Goal: Task Accomplishment & Management: Complete application form

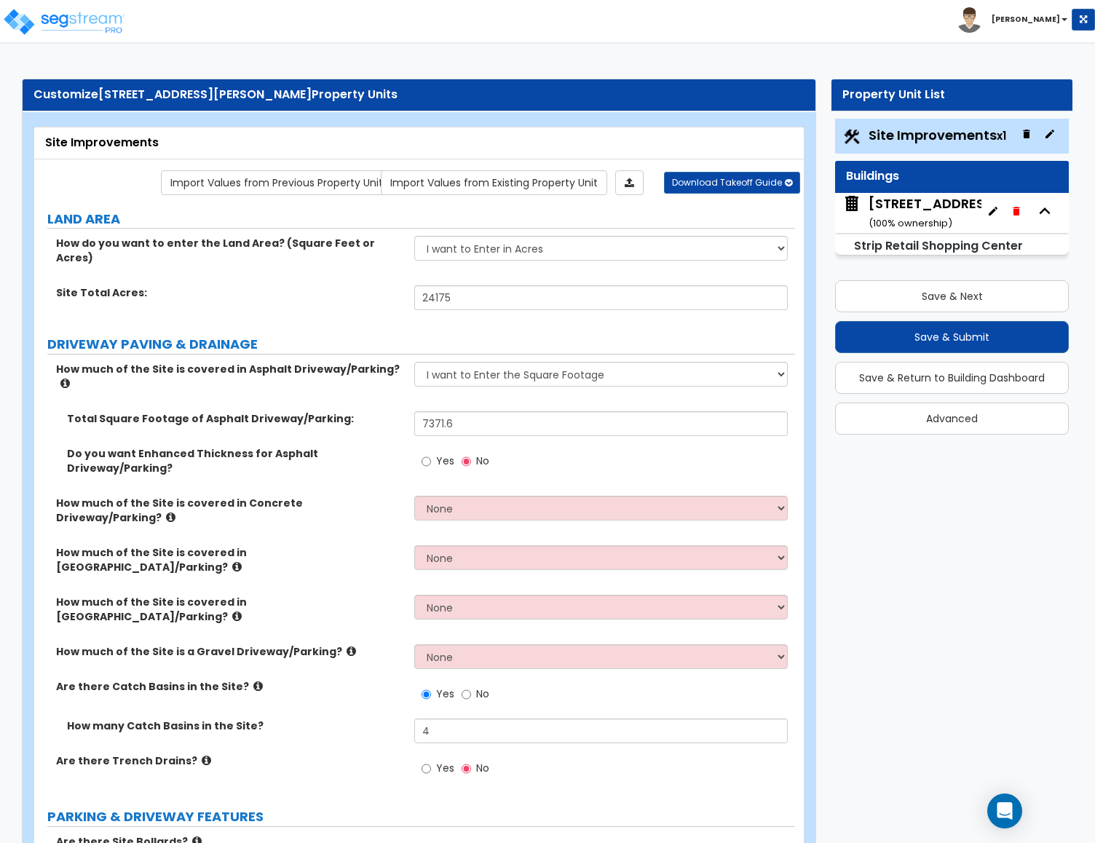
select select "2"
select select "1"
select select "2"
select select "3"
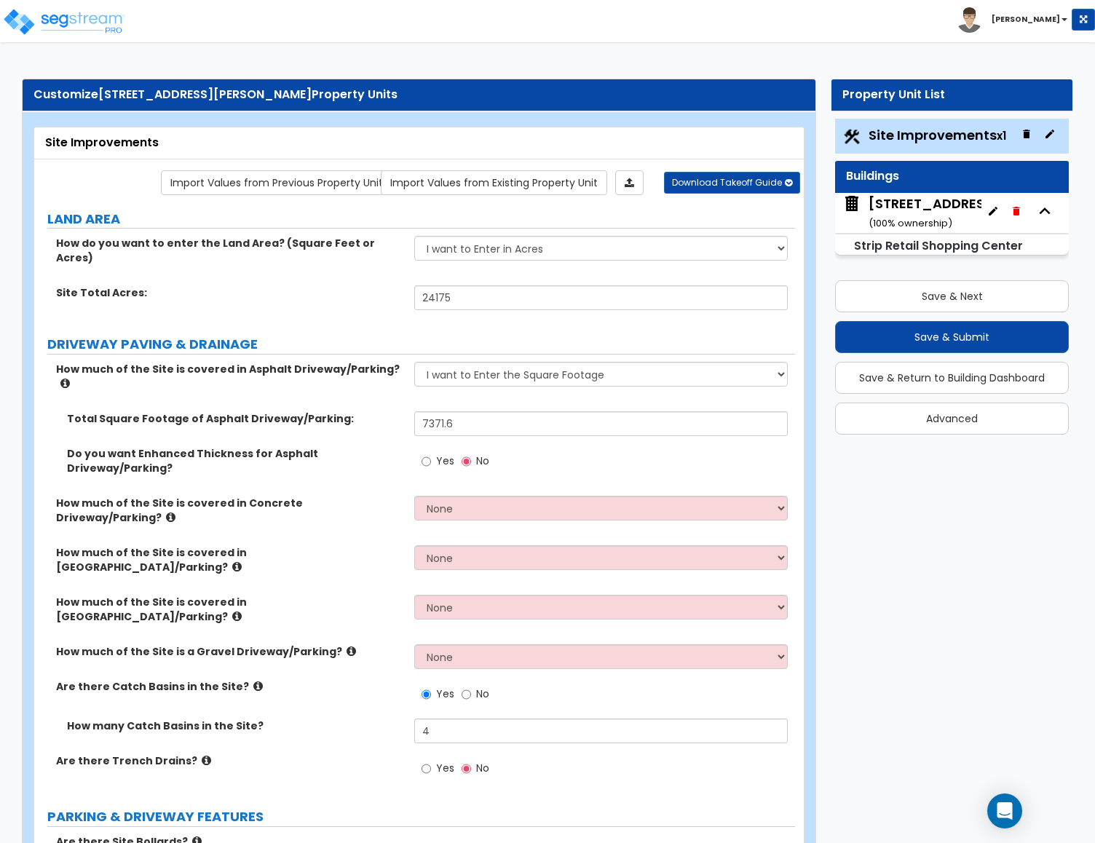
select select "1"
select select "2"
select select "1"
select select "4"
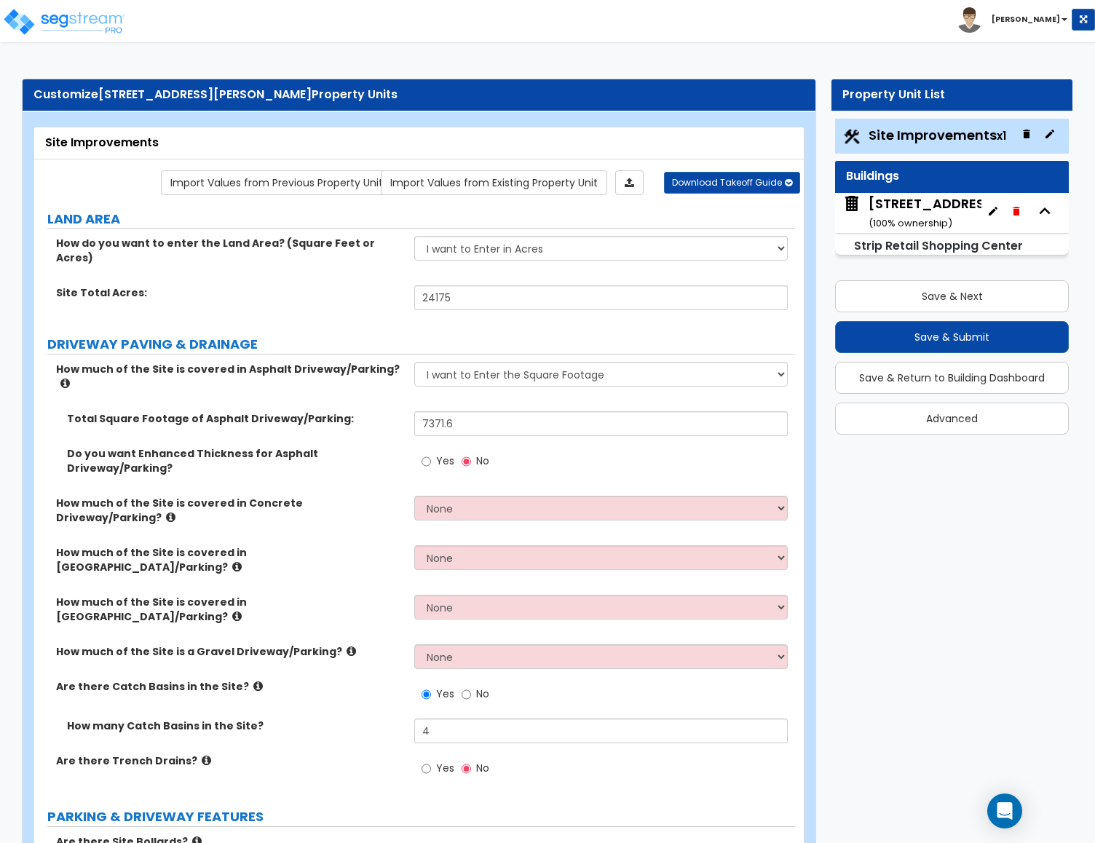
select select "2"
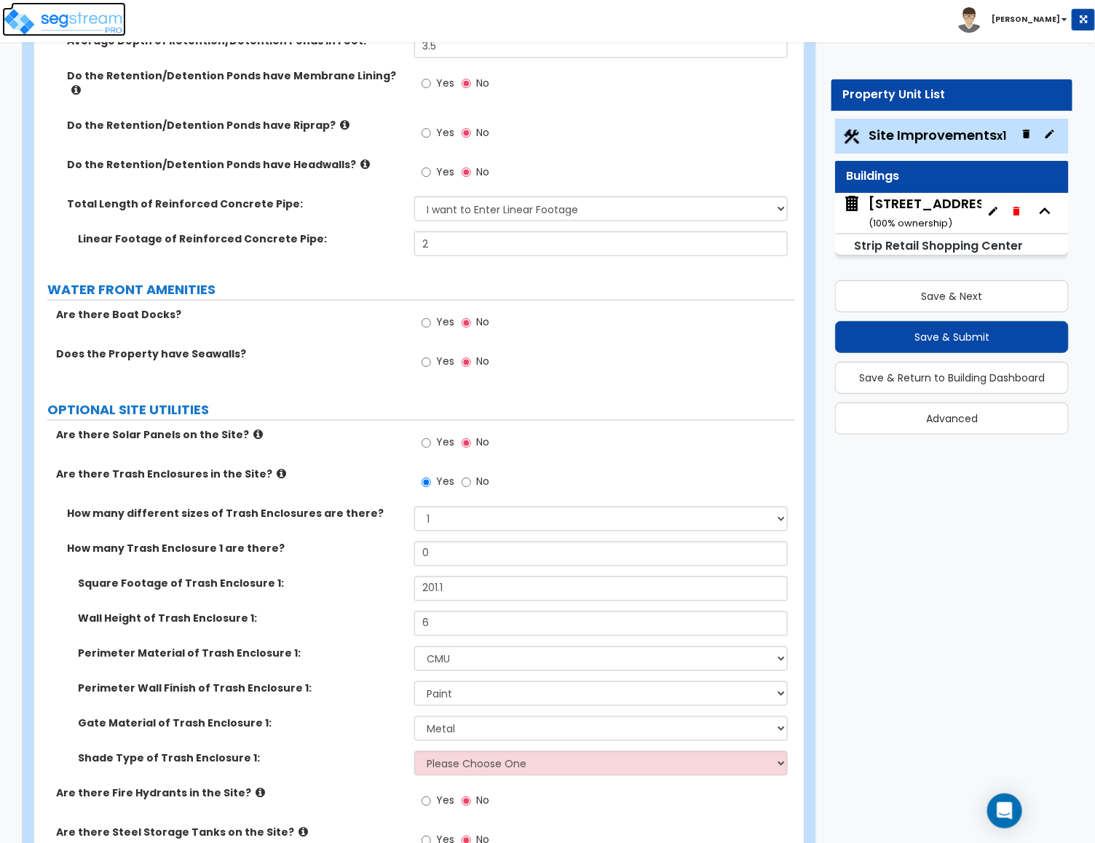
click at [76, 13] on img at bounding box center [64, 21] width 124 height 29
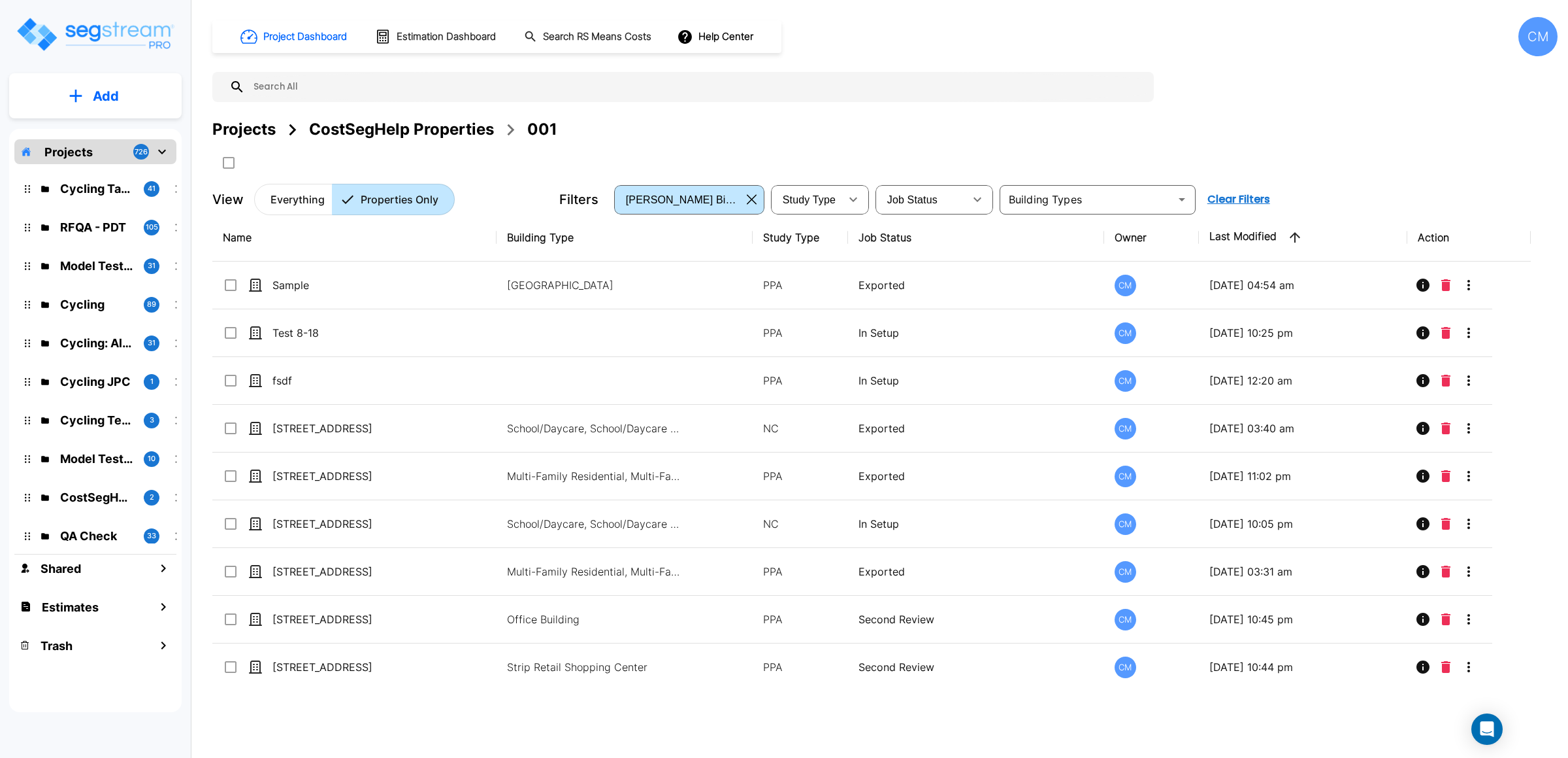
click at [86, 97] on button "Add" at bounding box center [95, 96] width 172 height 38
click at [108, 194] on button "Add Estimate" at bounding box center [95, 207] width 97 height 26
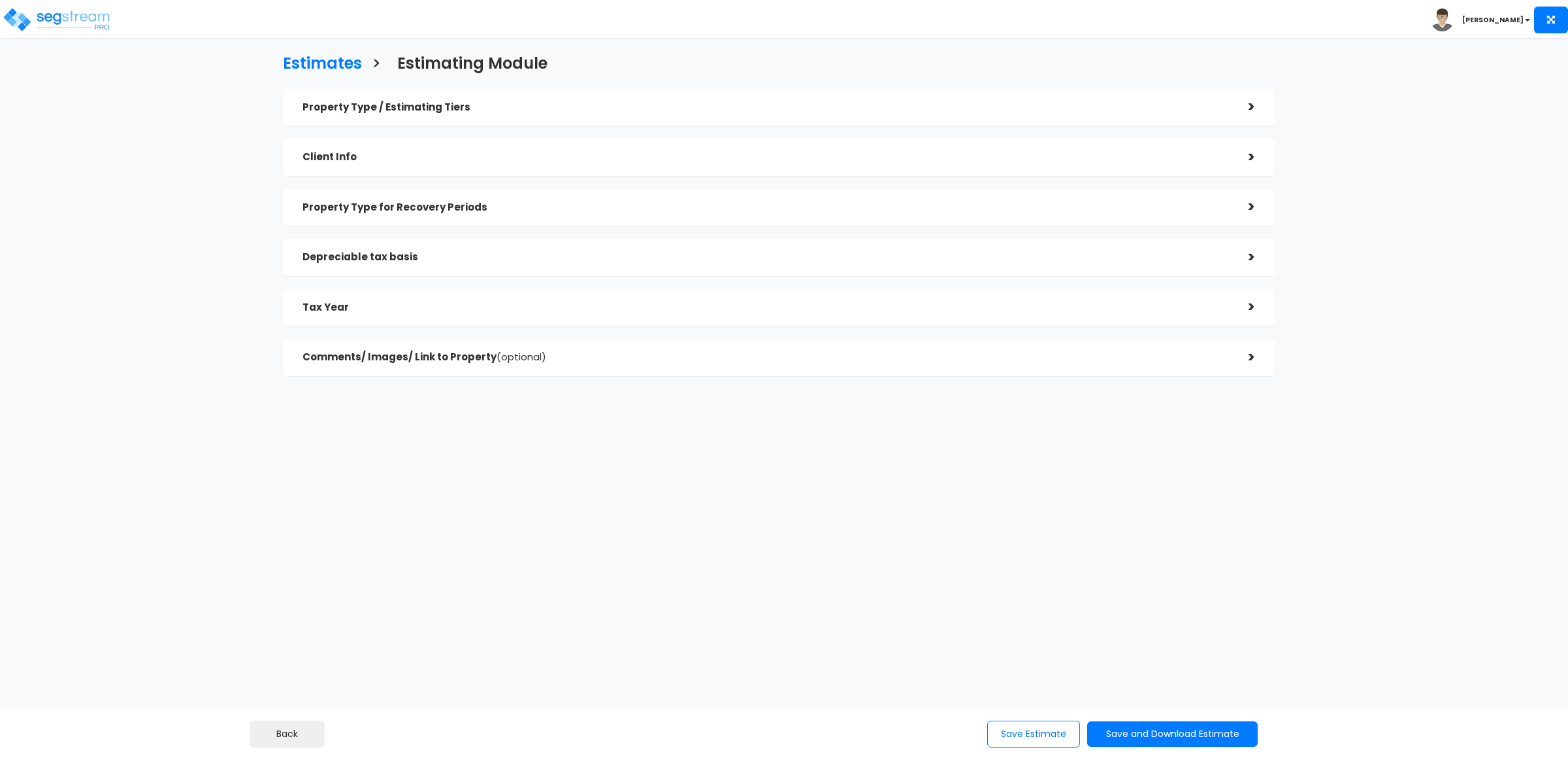
checkbox input "true"
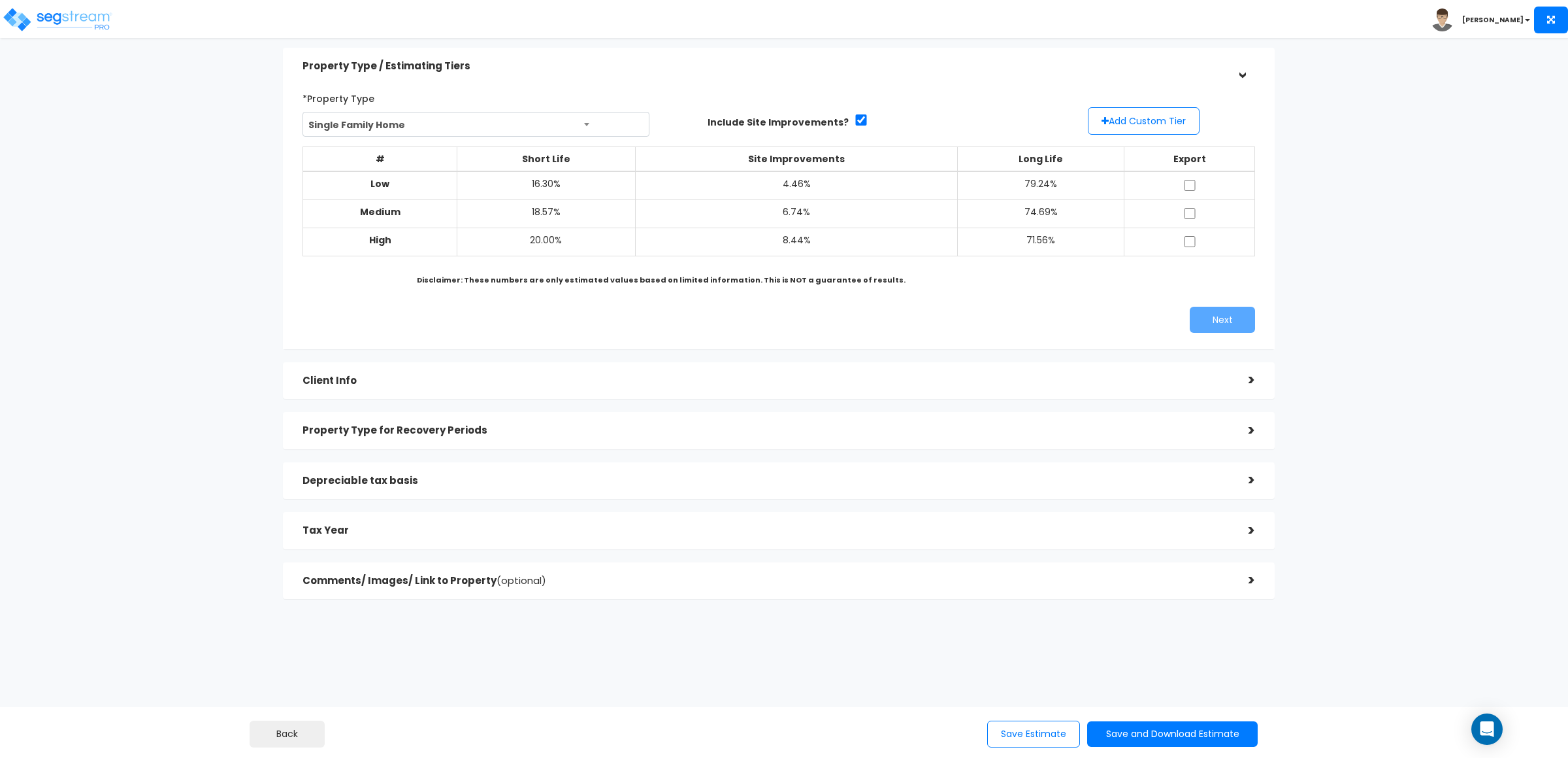
click at [422, 374] on div "Client Info" at bounding box center [766, 381] width 926 height 24
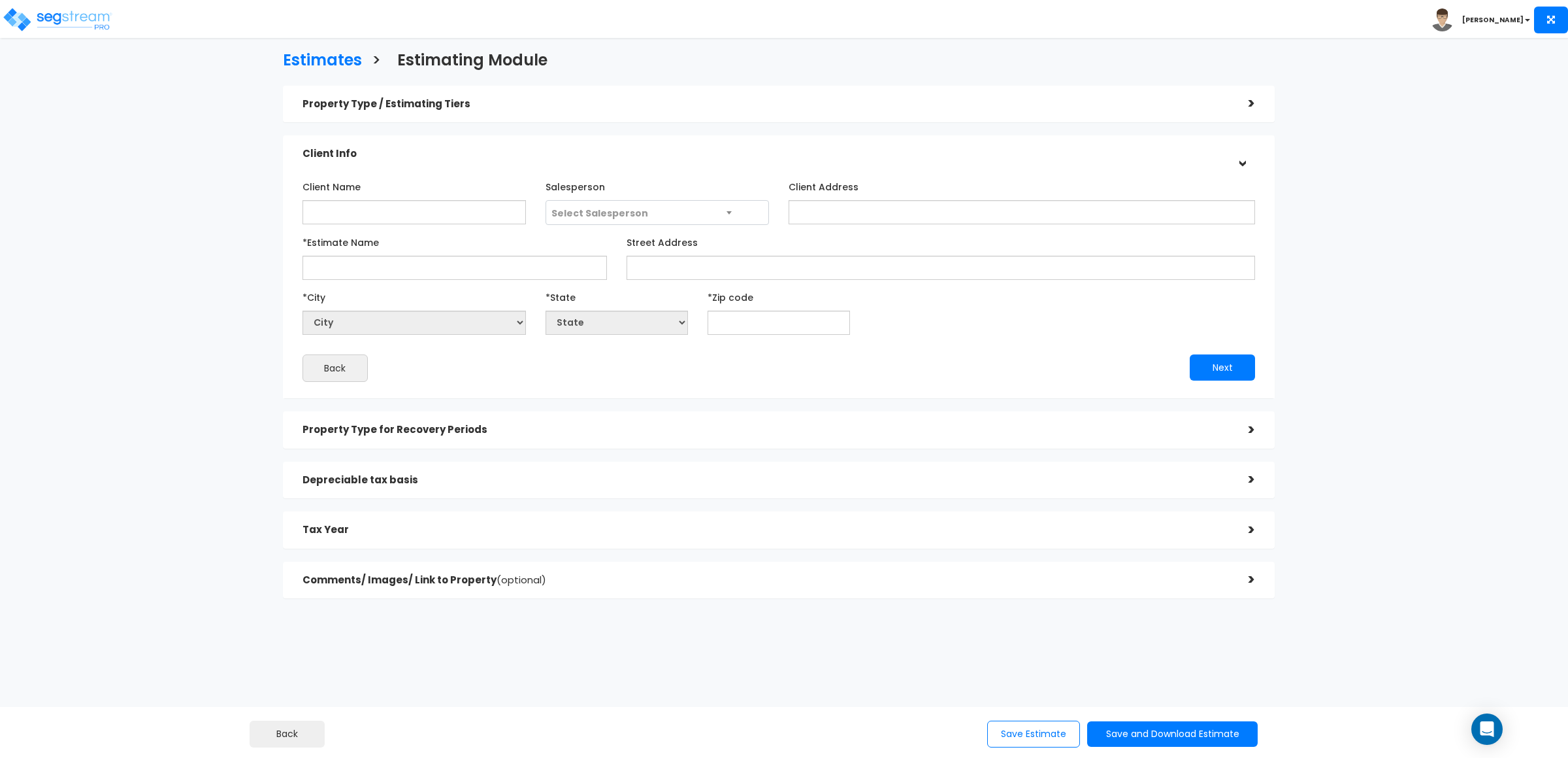
scroll to position [2, 0]
click at [350, 208] on input "Client Name" at bounding box center [414, 213] width 223 height 24
click at [491, 216] on input "Sample Client Name" at bounding box center [414, 213] width 223 height 24
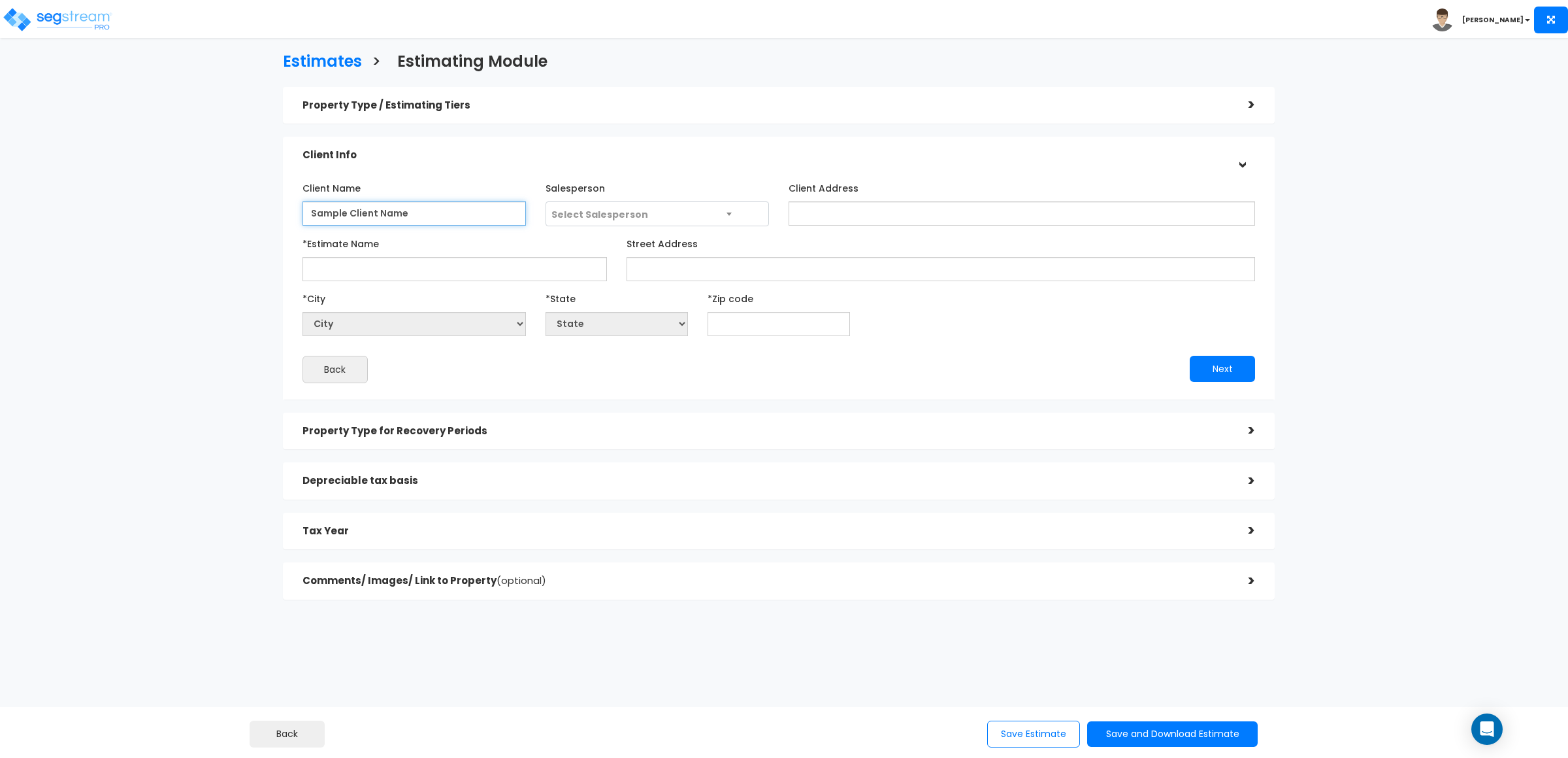
type input "Sample Client Name"
click at [829, 212] on input "Client Address" at bounding box center [1022, 213] width 467 height 24
paste input "Sample Client Name"
click at [883, 215] on input "Sample Client Name" at bounding box center [1022, 213] width 467 height 24
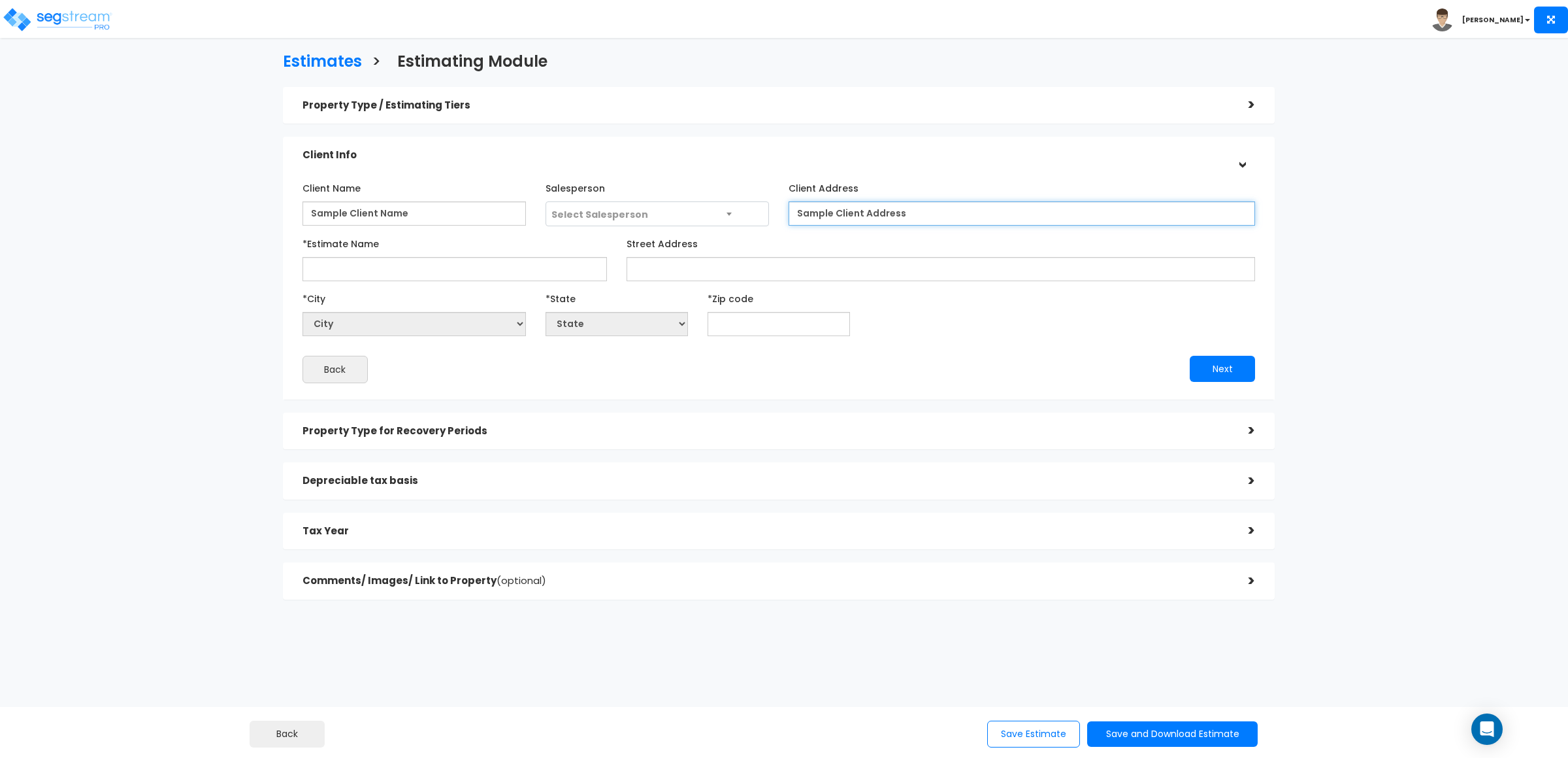
type input "Sample Client Address"
click at [551, 276] on input "*Estimate Name" at bounding box center [454, 269] width 304 height 24
type input "001"
click at [640, 260] on input "Street Address" at bounding box center [941, 269] width 628 height 24
paste input "Sample Client Name"
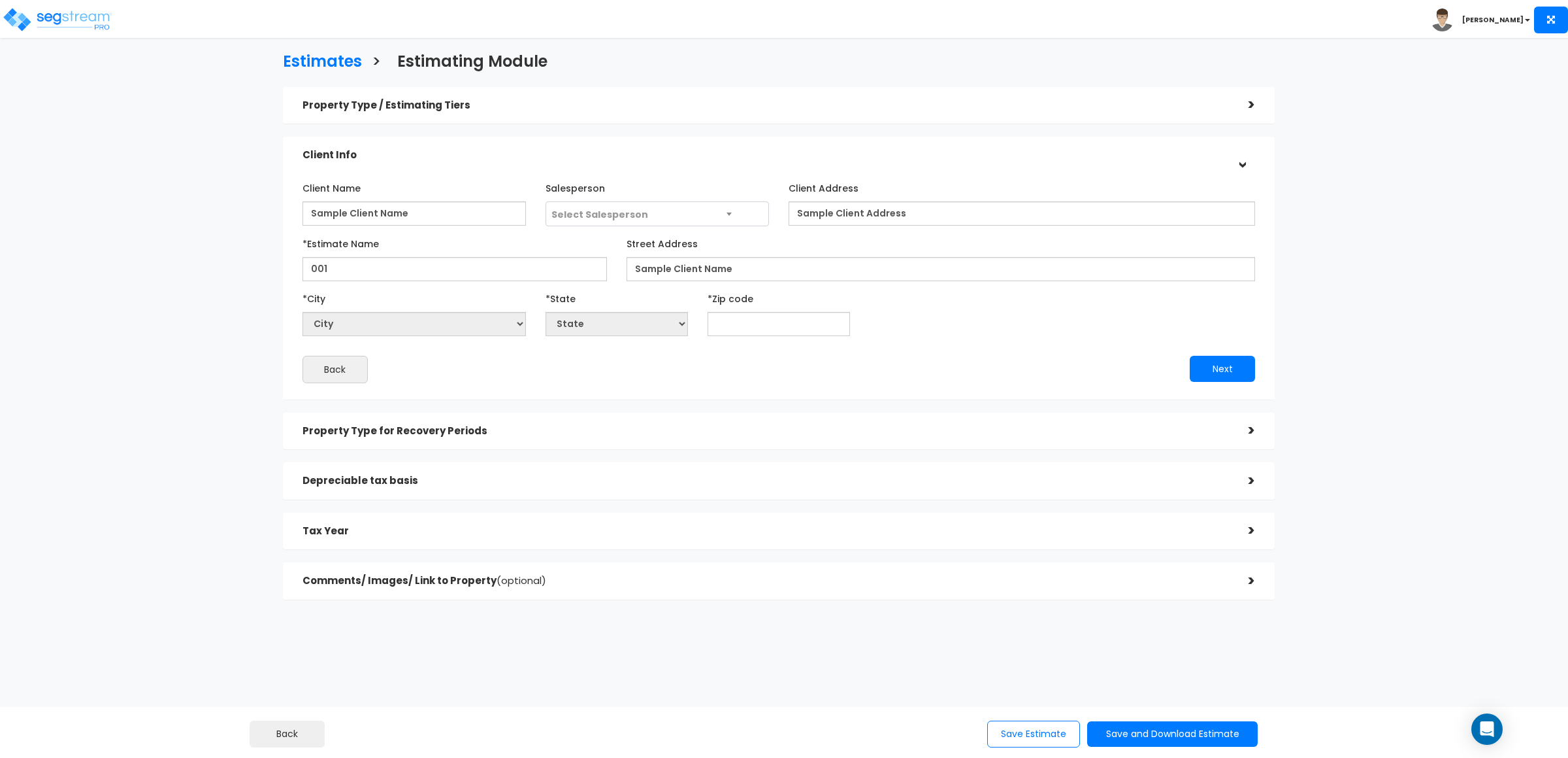
click at [651, 244] on label "Street Address" at bounding box center [661, 242] width 71 height 18
click at [651, 257] on input "Sample Client Name" at bounding box center [941, 269] width 628 height 24
click at [651, 244] on label "Street Address" at bounding box center [661, 242] width 71 height 18
click at [651, 257] on input "Sample Client Name" at bounding box center [941, 269] width 628 height 24
click at [638, 245] on label "Street Address" at bounding box center [661, 242] width 71 height 18
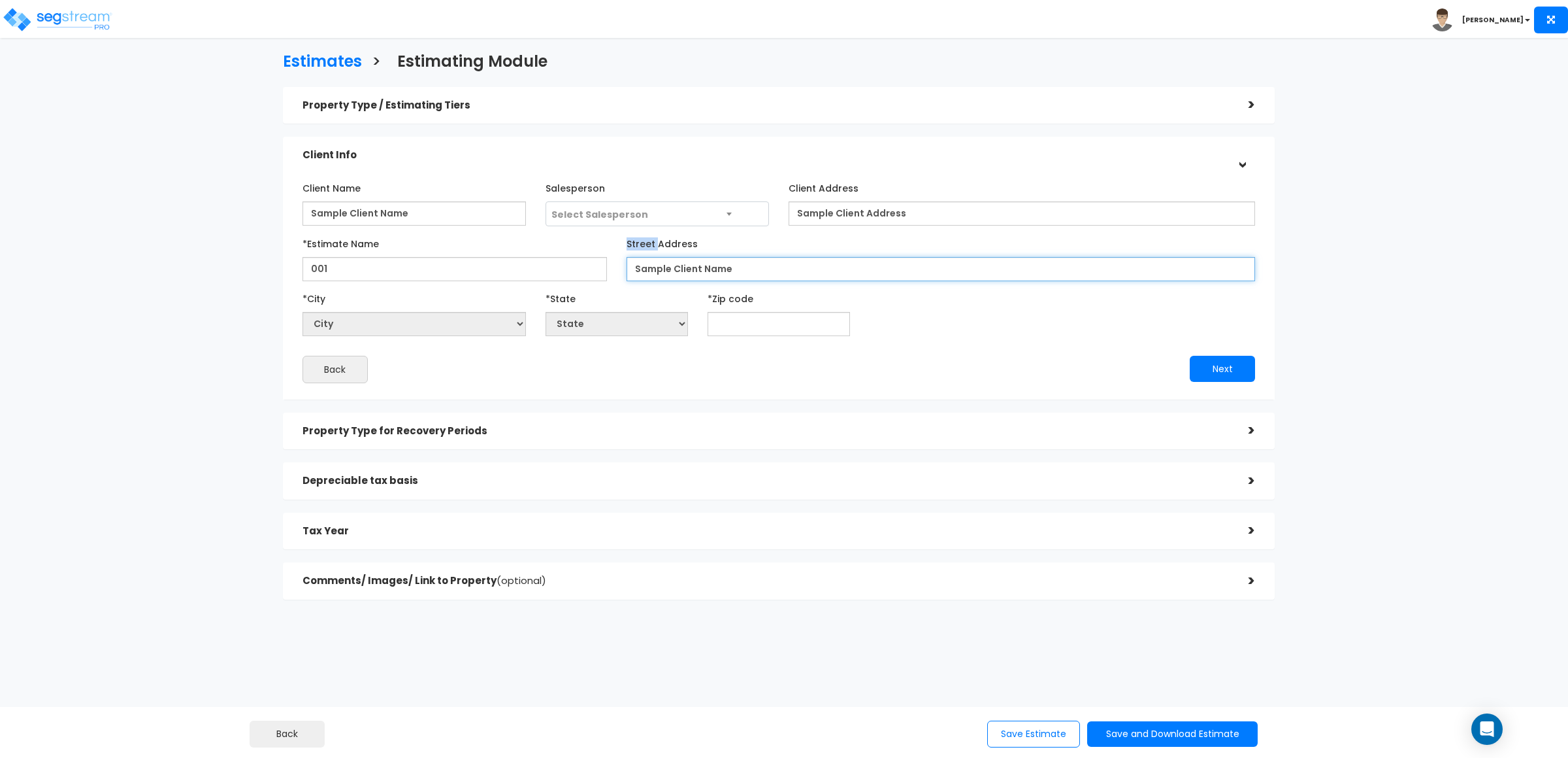
click at [638, 257] on input "Sample Client Name" at bounding box center [941, 269] width 628 height 24
drag, startPoint x: 627, startPoint y: 244, endPoint x: 700, endPoint y: 235, distance: 73.6
click at [700, 235] on div "Street Address Sample Client Name" at bounding box center [941, 257] width 628 height 48
copy label "Street Address"
drag, startPoint x: 671, startPoint y: 269, endPoint x: 731, endPoint y: 273, distance: 60.1
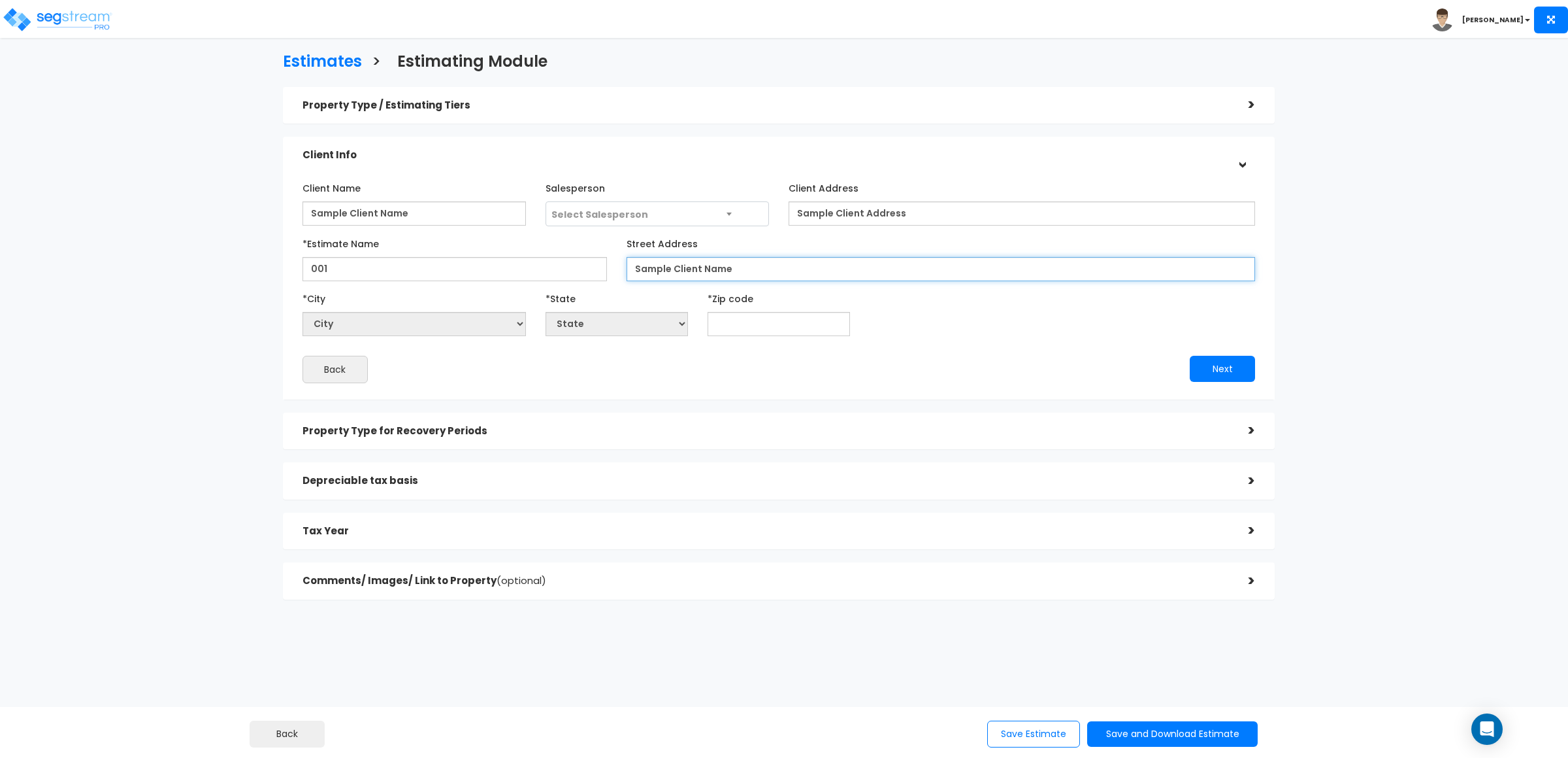
click at [731, 273] on input "Sample Client Name" at bounding box center [941, 269] width 628 height 24
paste input "Street Address"
type input "Sample Street Address"
click at [778, 323] on input "text" at bounding box center [778, 323] width 143 height 24
type input "90250"
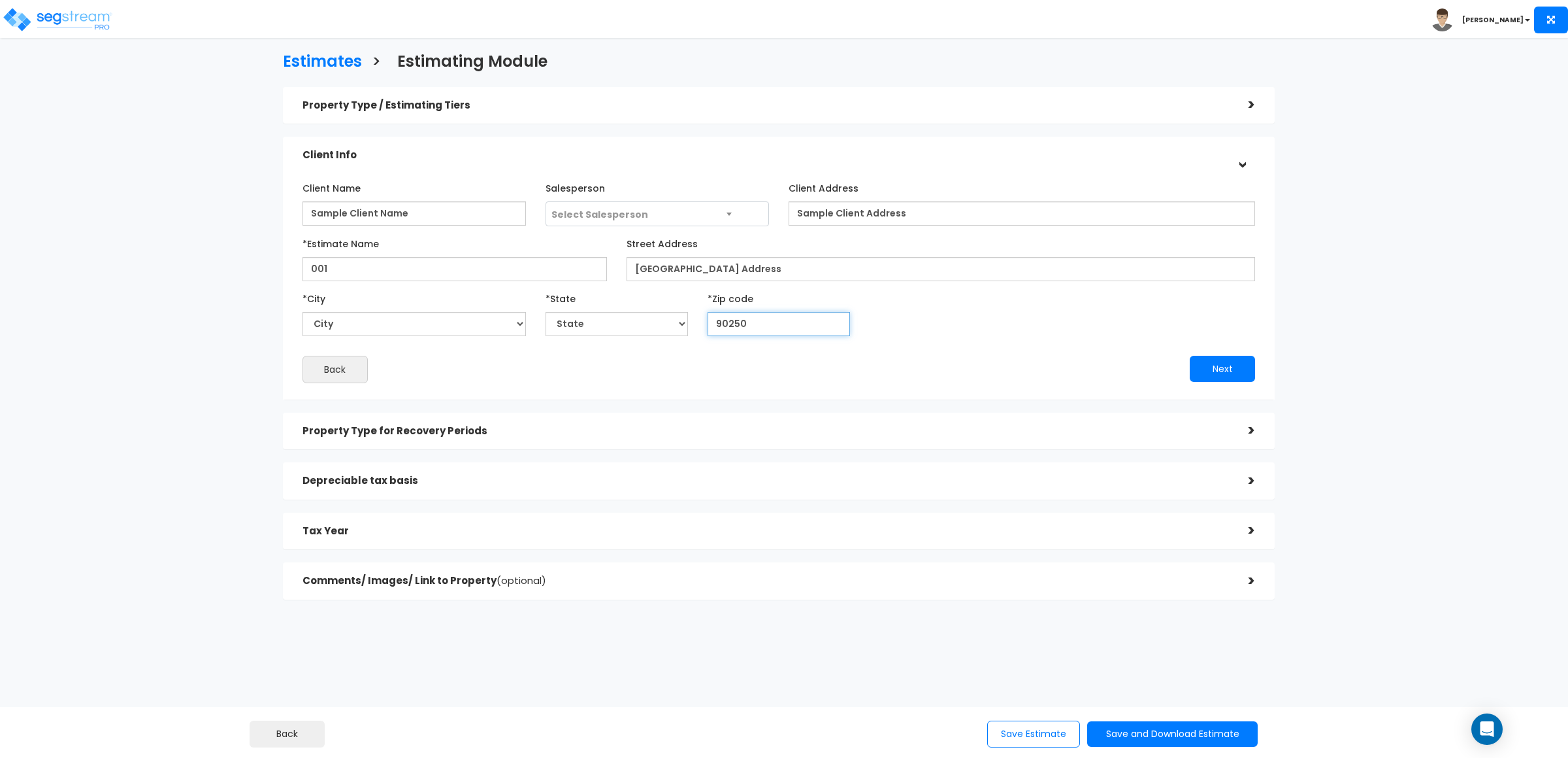
select select "CA"
type input "90250"
click at [1436, 491] on div "Estimates > Estimating Module Property Type / Estimating Tiers > *Property Type…" at bounding box center [784, 407] width 1568 height 703
click at [1459, 357] on div "Estimates > Estimating Module Property Type / Estimating Tiers > *Property Type…" at bounding box center [784, 407] width 1568 height 703
click at [1198, 359] on button "Next" at bounding box center [1222, 368] width 66 height 26
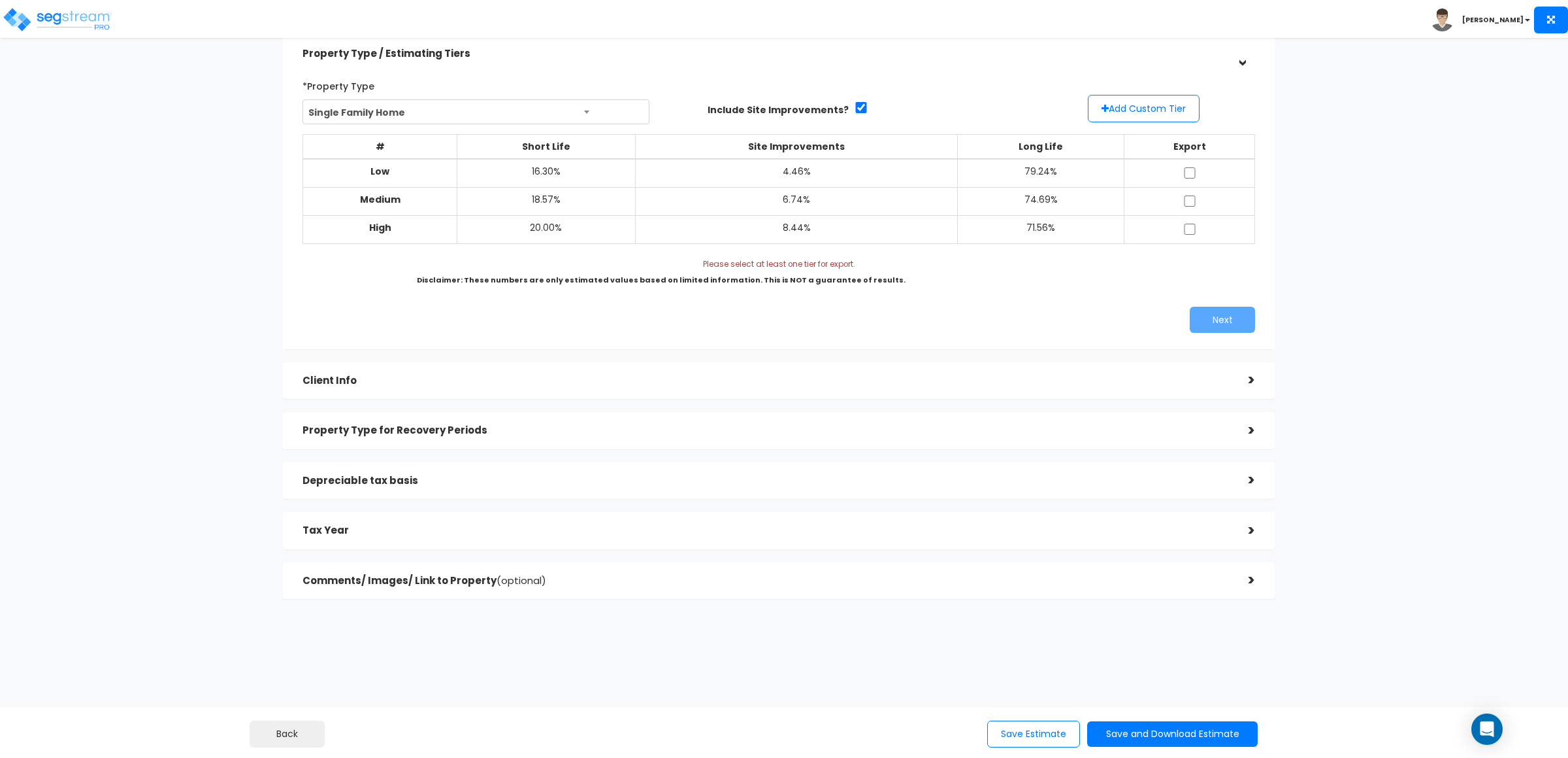
click at [453, 427] on h5 "Property Type for Recovery Periods" at bounding box center [766, 430] width 926 height 11
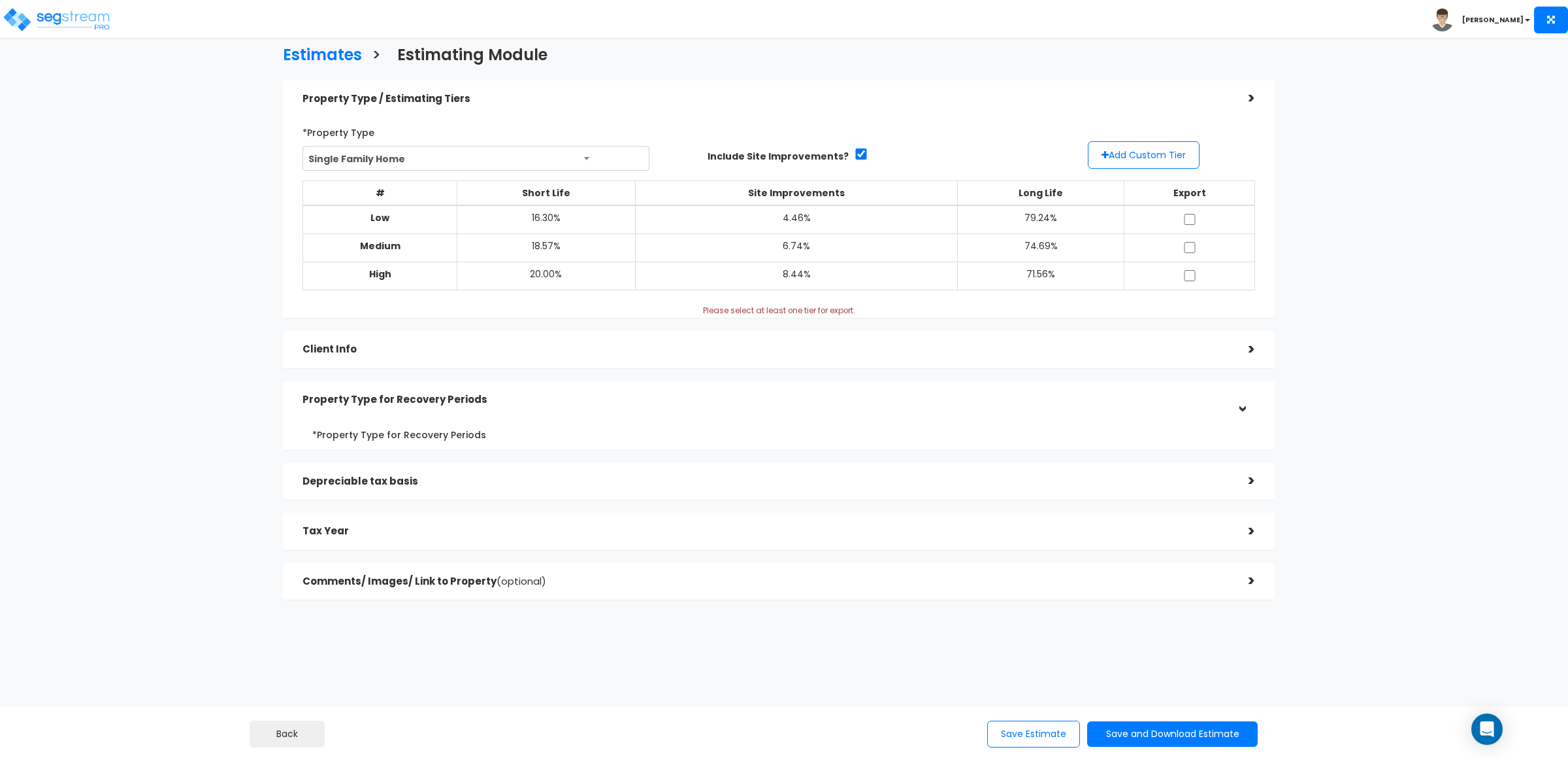
scroll to position [0, 0]
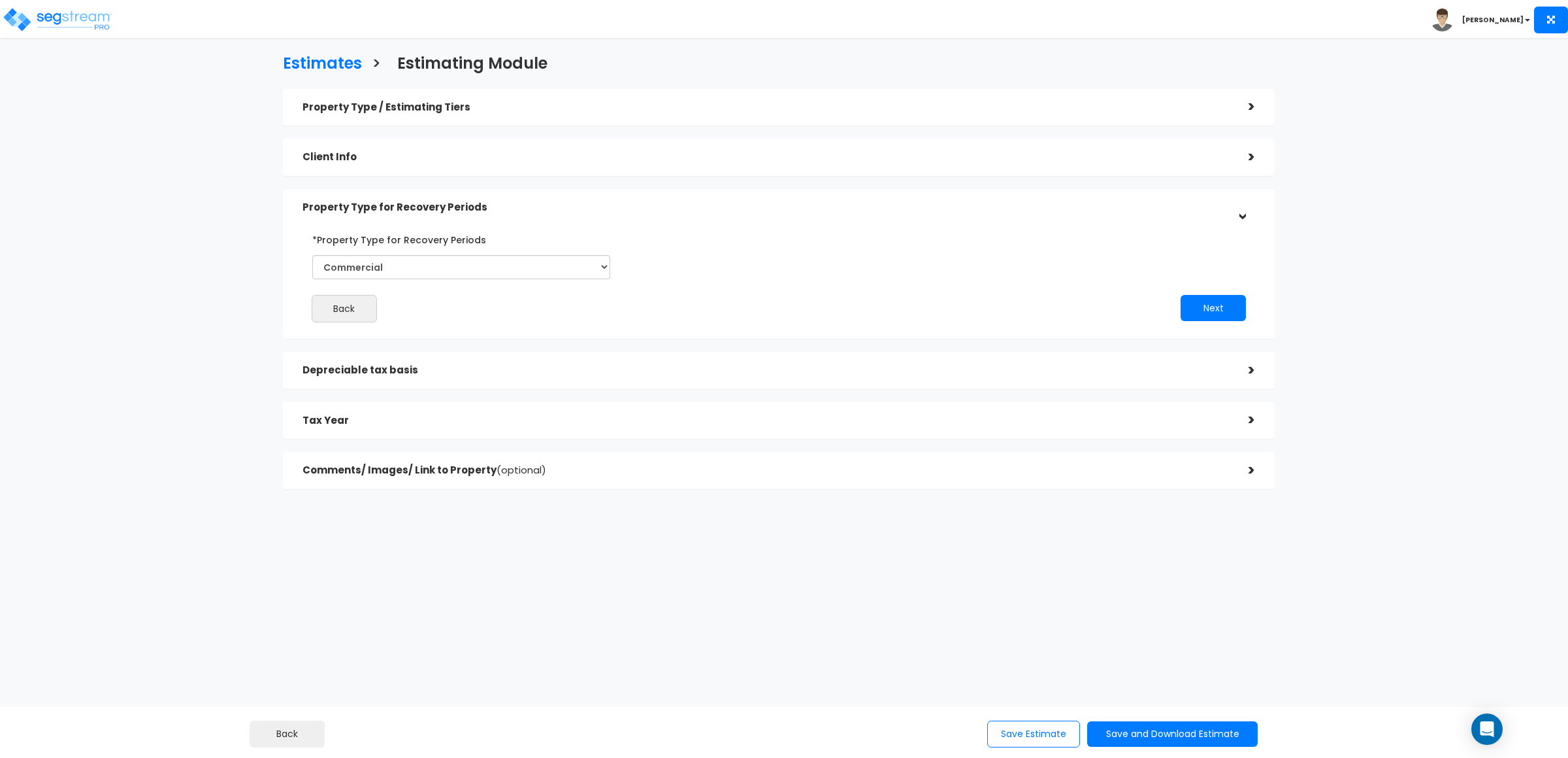
click at [1445, 149] on div "Estimates > Estimating Module Property Type / Estimating Tiers > *Property Type…" at bounding box center [784, 352] width 1568 height 590
click at [333, 379] on div "Depreciable tax basis" at bounding box center [766, 370] width 926 height 24
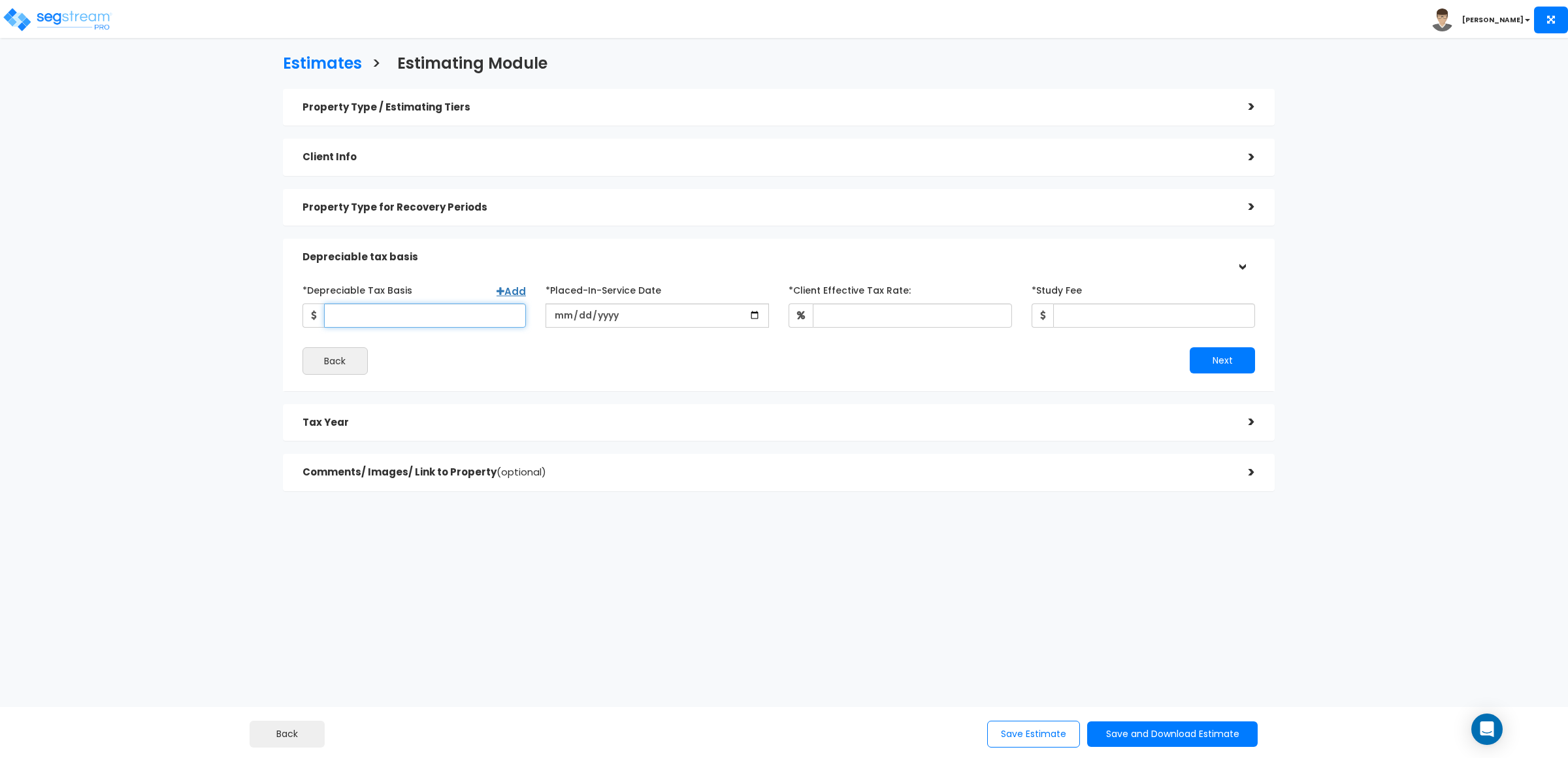
click at [442, 311] on input "*Depreciable Tax Basis" at bounding box center [425, 315] width 202 height 24
type input "1,234,567"
click at [755, 310] on input "date" at bounding box center [657, 315] width 223 height 24
type input "2025-08-05"
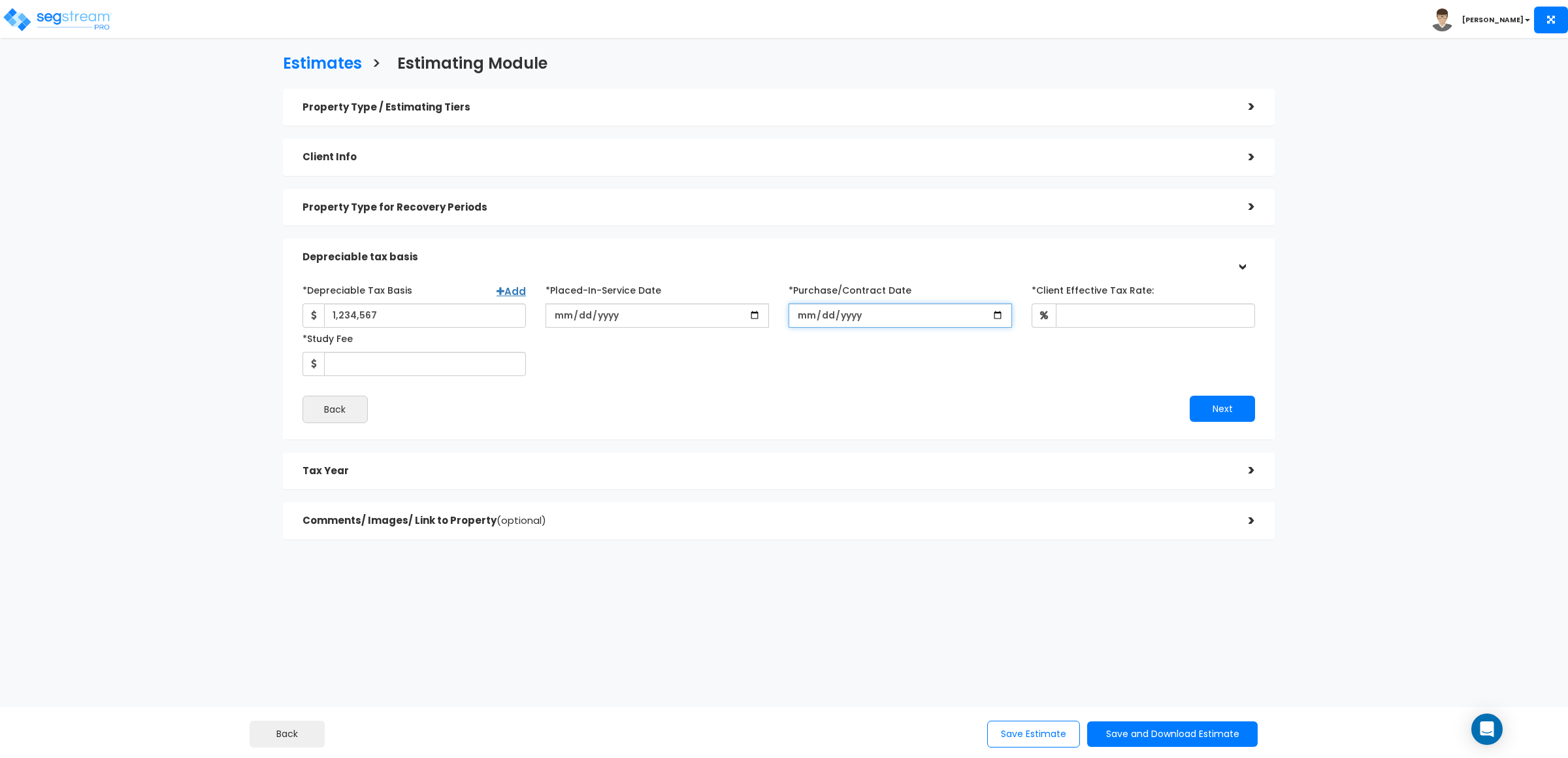
click at [992, 314] on input "*Purchase/Contract Date" at bounding box center [900, 315] width 223 height 24
type input "2025-08-04"
click at [1178, 318] on input "*Client Effective Tax Rate:" at bounding box center [1156, 315] width 199 height 24
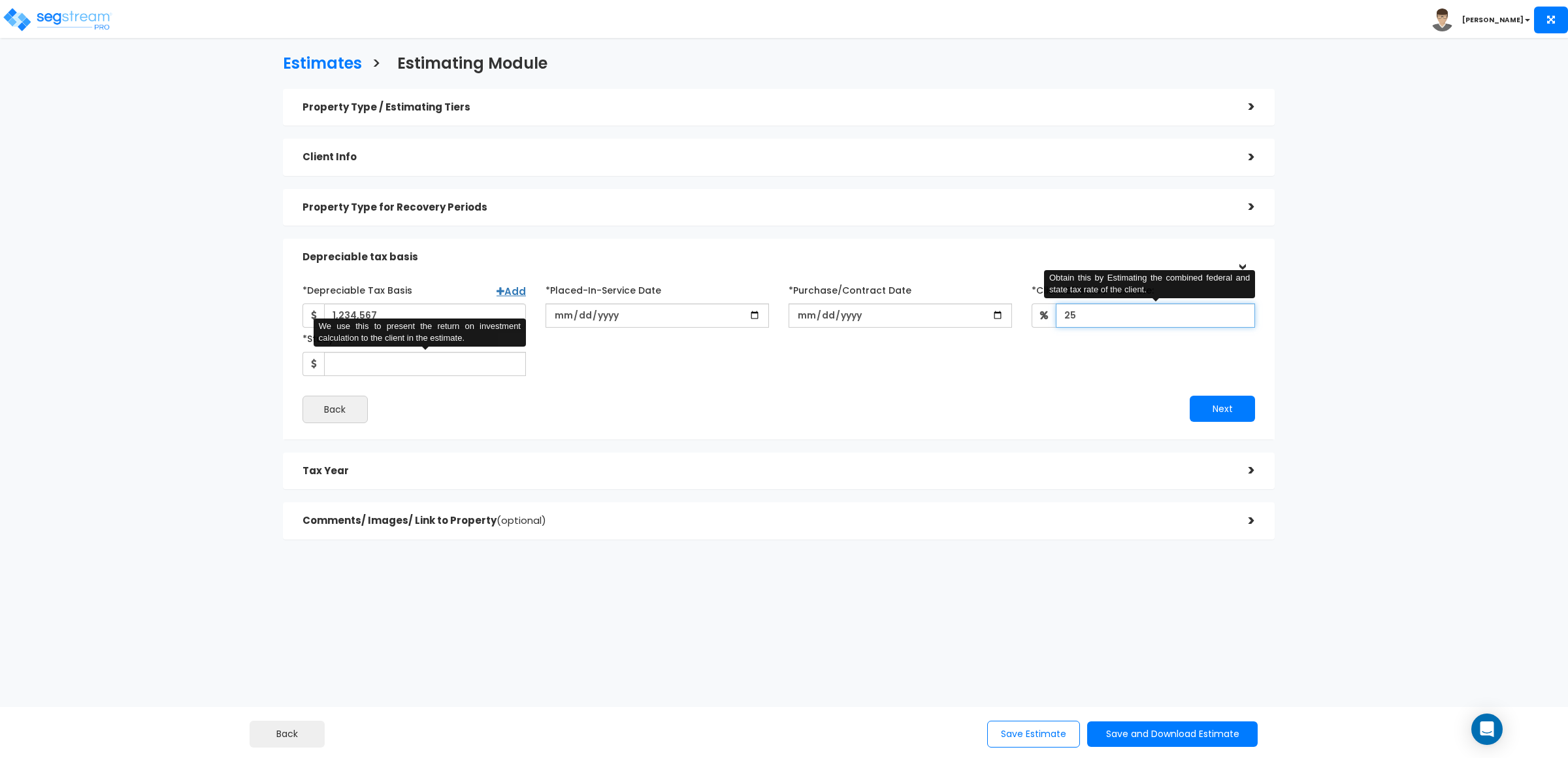
type input "25"
click at [468, 359] on input "*Study Fee" at bounding box center [425, 364] width 202 height 24
type input "3,000"
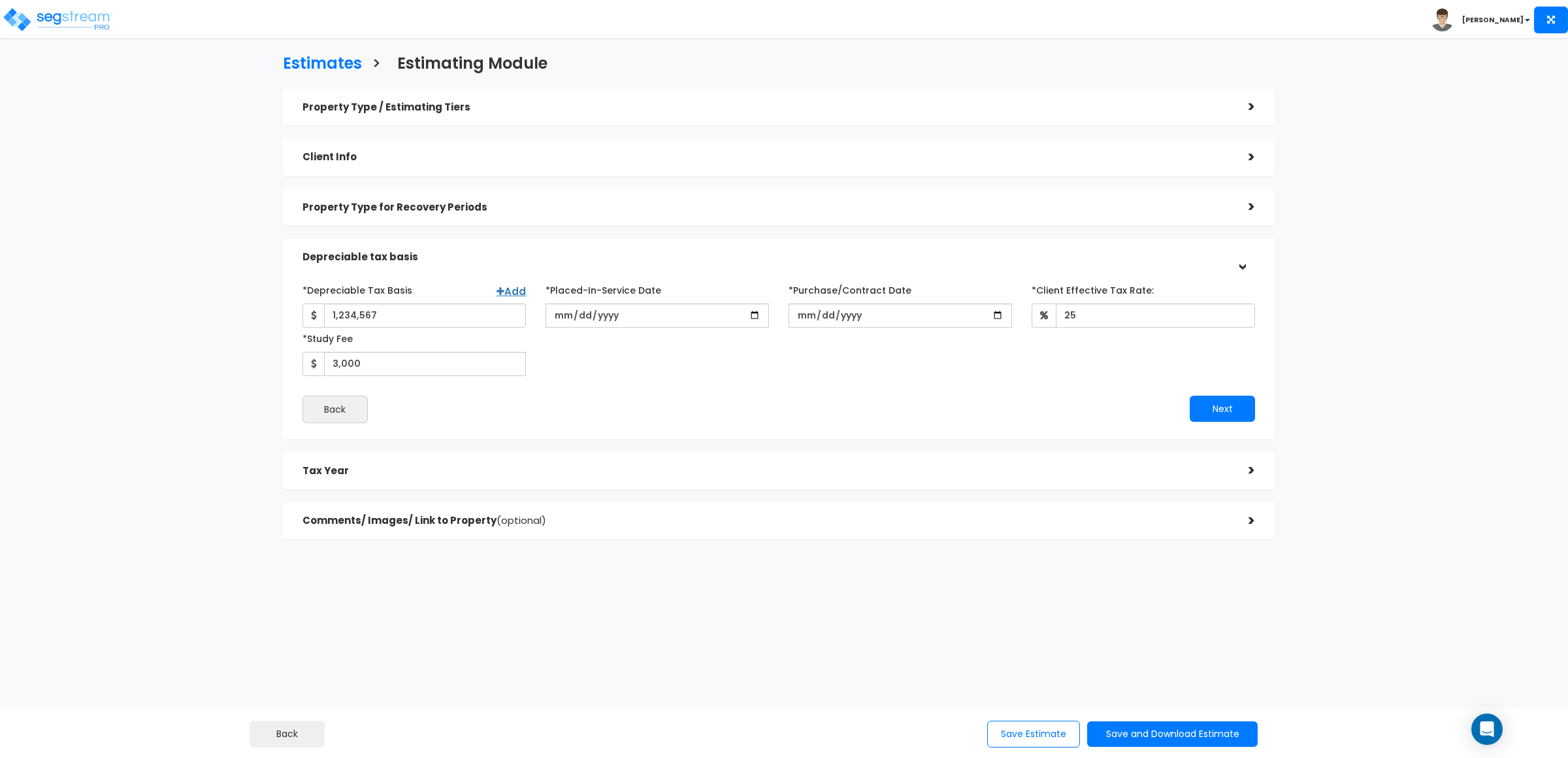
click at [243, 409] on div "Estimates > Estimating Module Property Type / Estimating Tiers > *Property Type…" at bounding box center [779, 301] width 1291 height 796
click at [1526, 150] on div "Estimates > Estimating Module Property Type / Estimating Tiers > *Property Type…" at bounding box center [784, 377] width 1568 height 640
click at [573, 473] on h5 "Tax Year" at bounding box center [766, 471] width 926 height 11
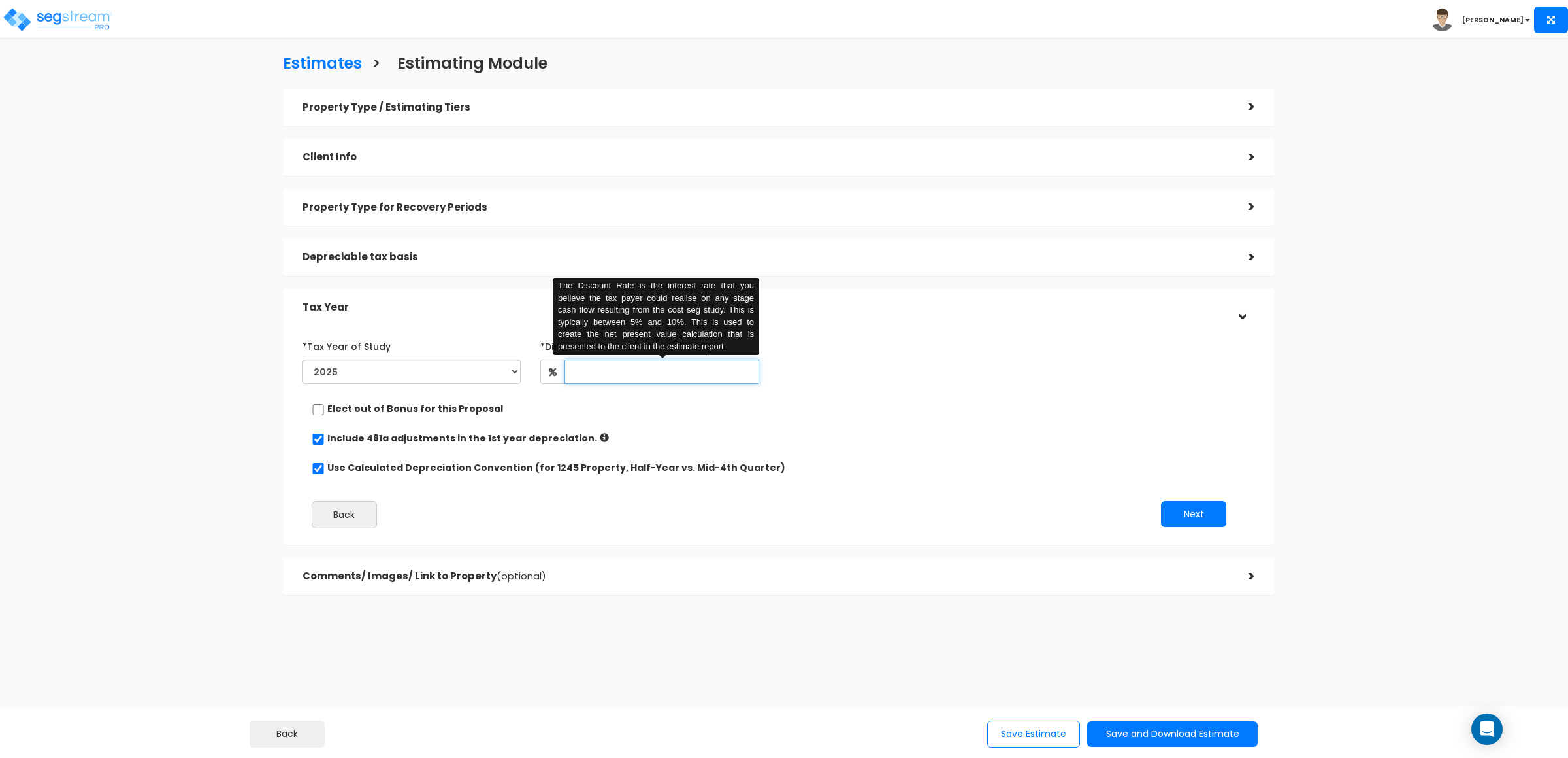
click at [627, 375] on input "text" at bounding box center [661, 371] width 195 height 24
type input "25"
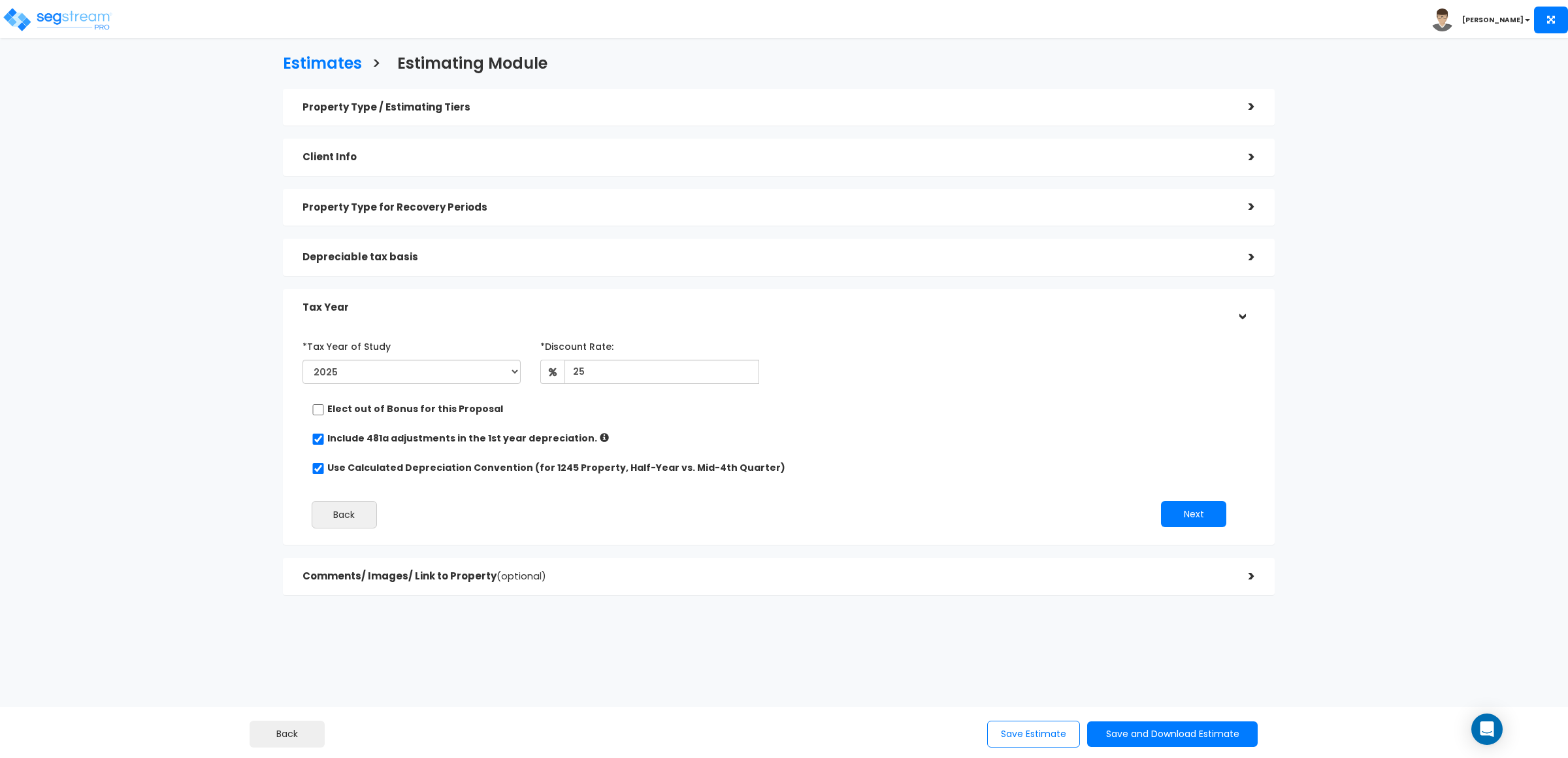
click at [437, 266] on div "Depreciable tax basis" at bounding box center [766, 257] width 926 height 24
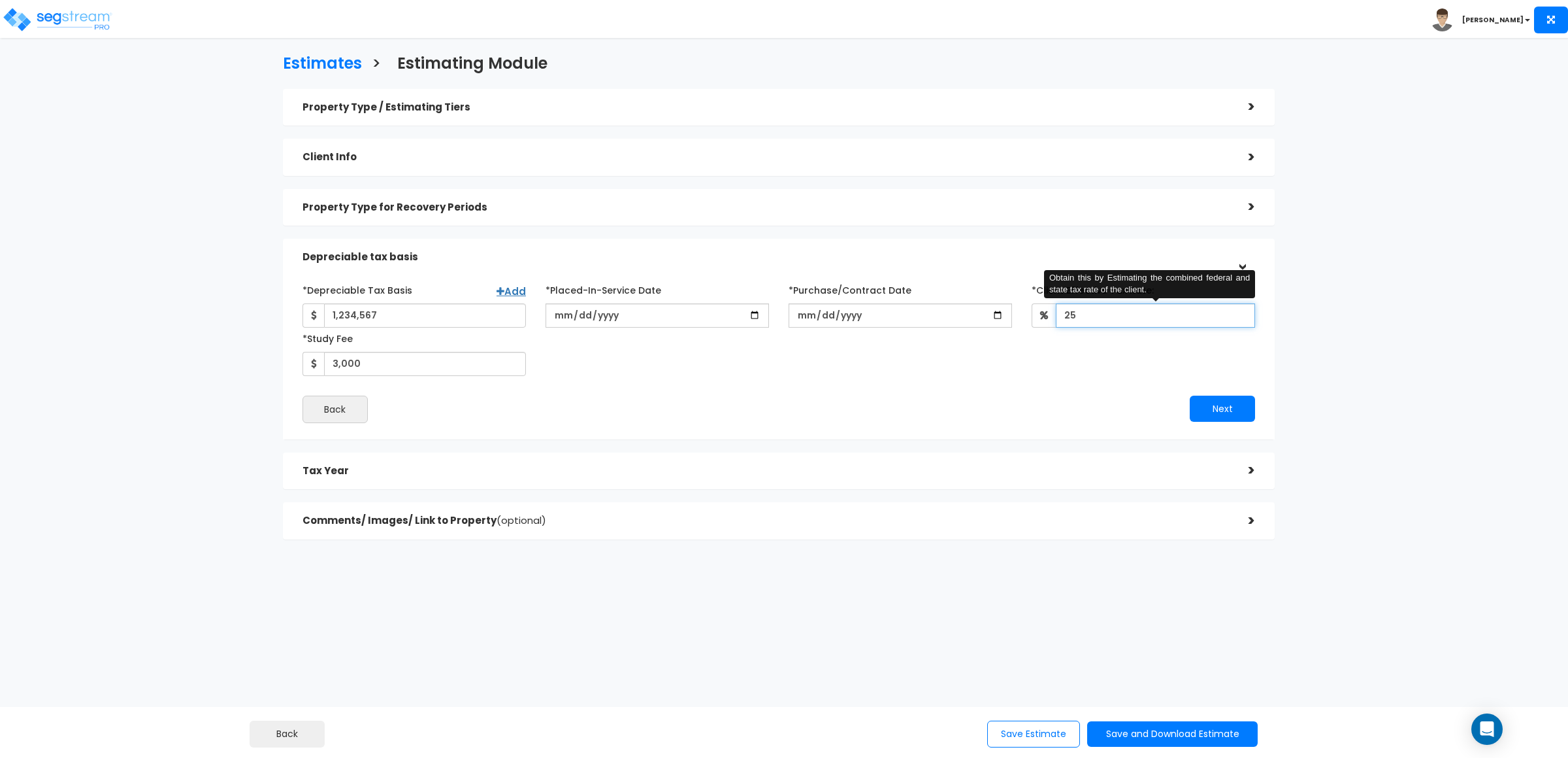
drag, startPoint x: 1089, startPoint y: 312, endPoint x: 1024, endPoint y: 313, distance: 65.0
click at [1024, 313] on div "*Client Effective Tax Rate: 25 Obtain this by Estimating the combined federal a…" at bounding box center [1143, 304] width 243 height 48
click at [713, 667] on div "Estimates > Estimating Module Property Type / Estimating Tiers > *Property Type…" at bounding box center [779, 301] width 1291 height 796
click at [1134, 321] on input "8" at bounding box center [1156, 315] width 199 height 24
type input "25"
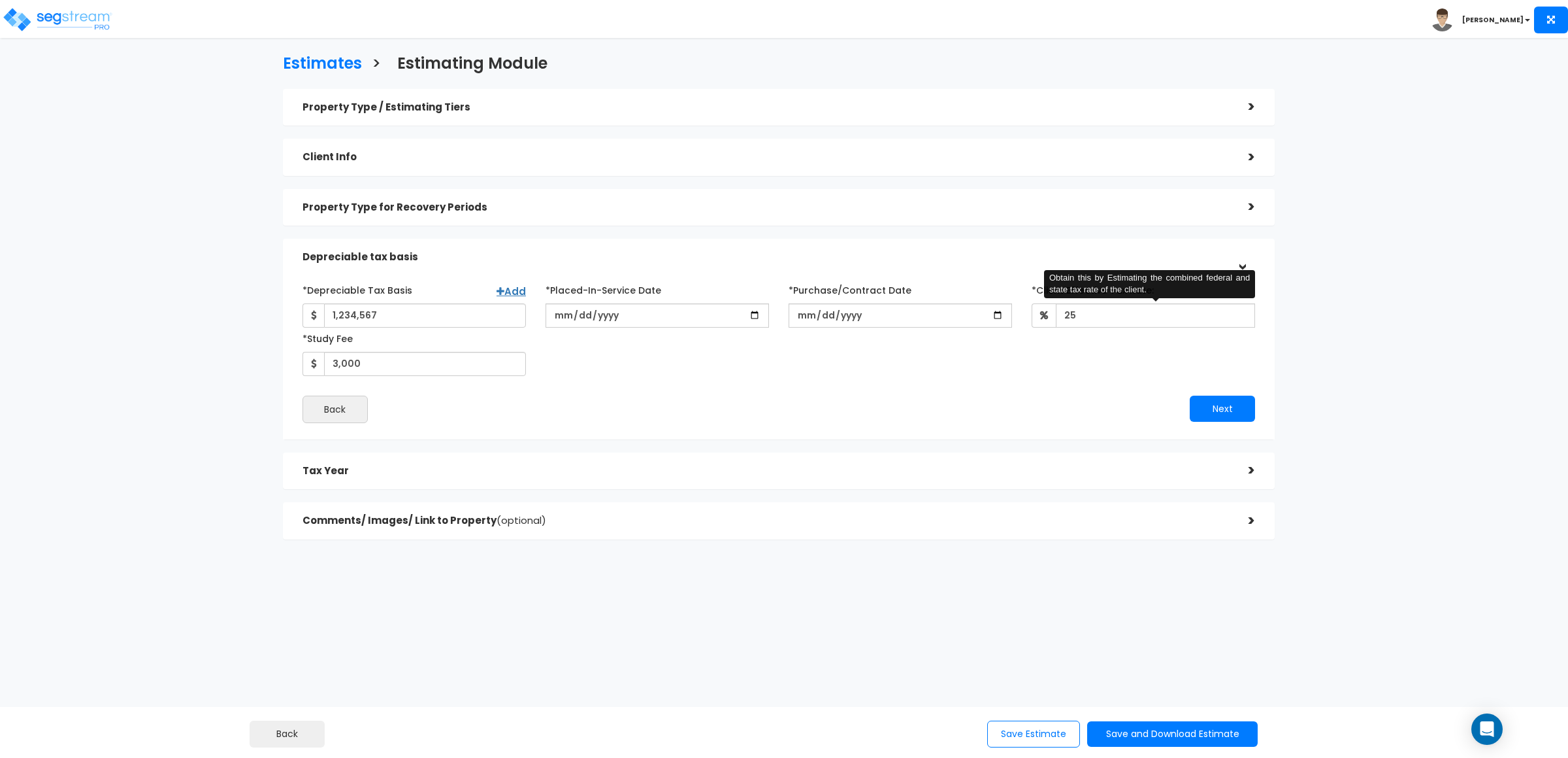
click at [622, 485] on div "Tax Year >" at bounding box center [778, 471] width 992 height 37
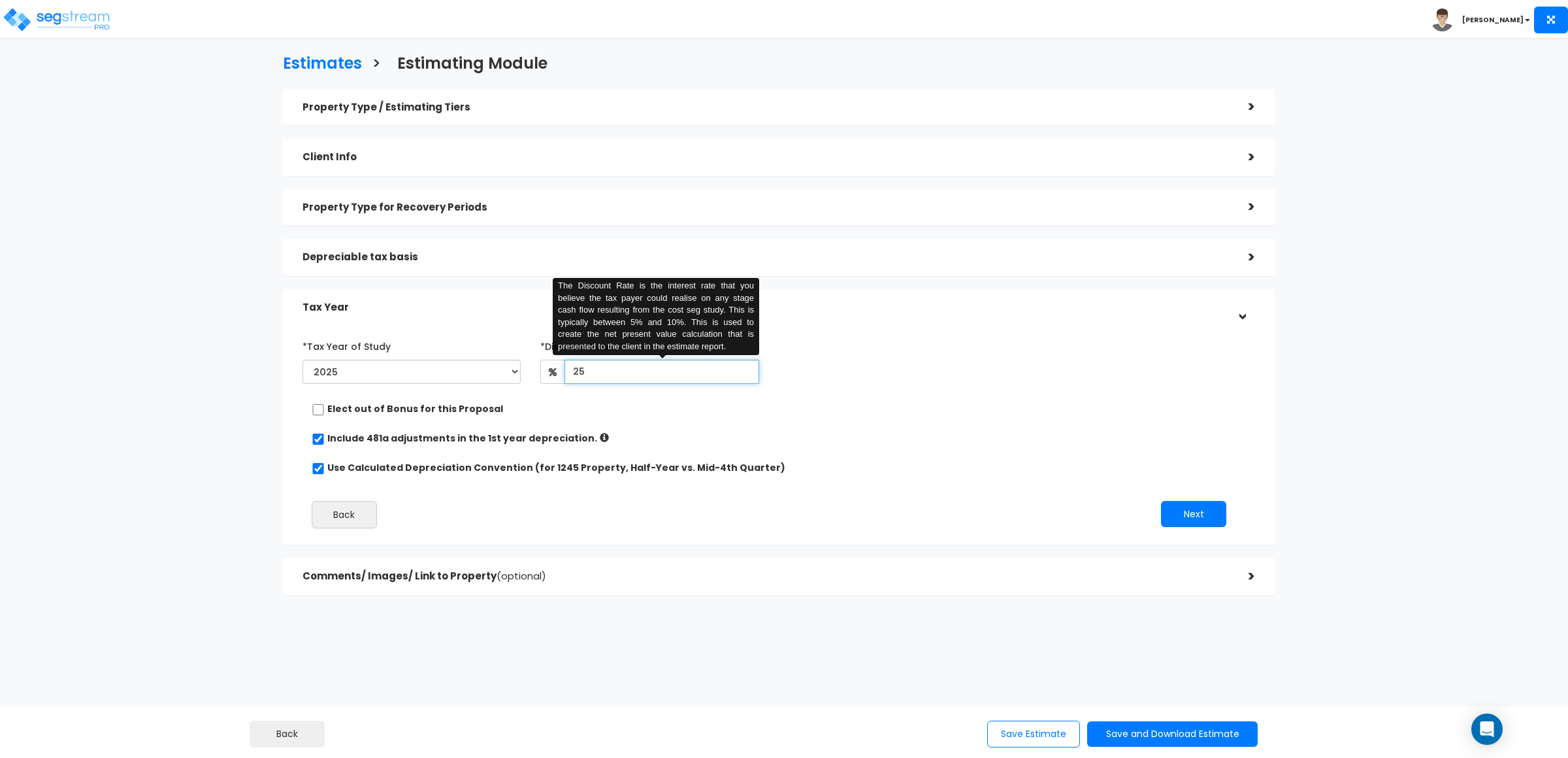
drag, startPoint x: 594, startPoint y: 375, endPoint x: 561, endPoint y: 369, distance: 33.5
click at [561, 369] on div "25 The Discount Rate is the interest rate that you believe the tax payer could …" at bounding box center [650, 371] width 219 height 24
type input "8"
click at [579, 662] on div "Estimates > Estimating Module Property Type / Estimating Tiers > *Property Type…" at bounding box center [779, 329] width 1291 height 851
click at [637, 369] on input "8" at bounding box center [661, 371] width 195 height 24
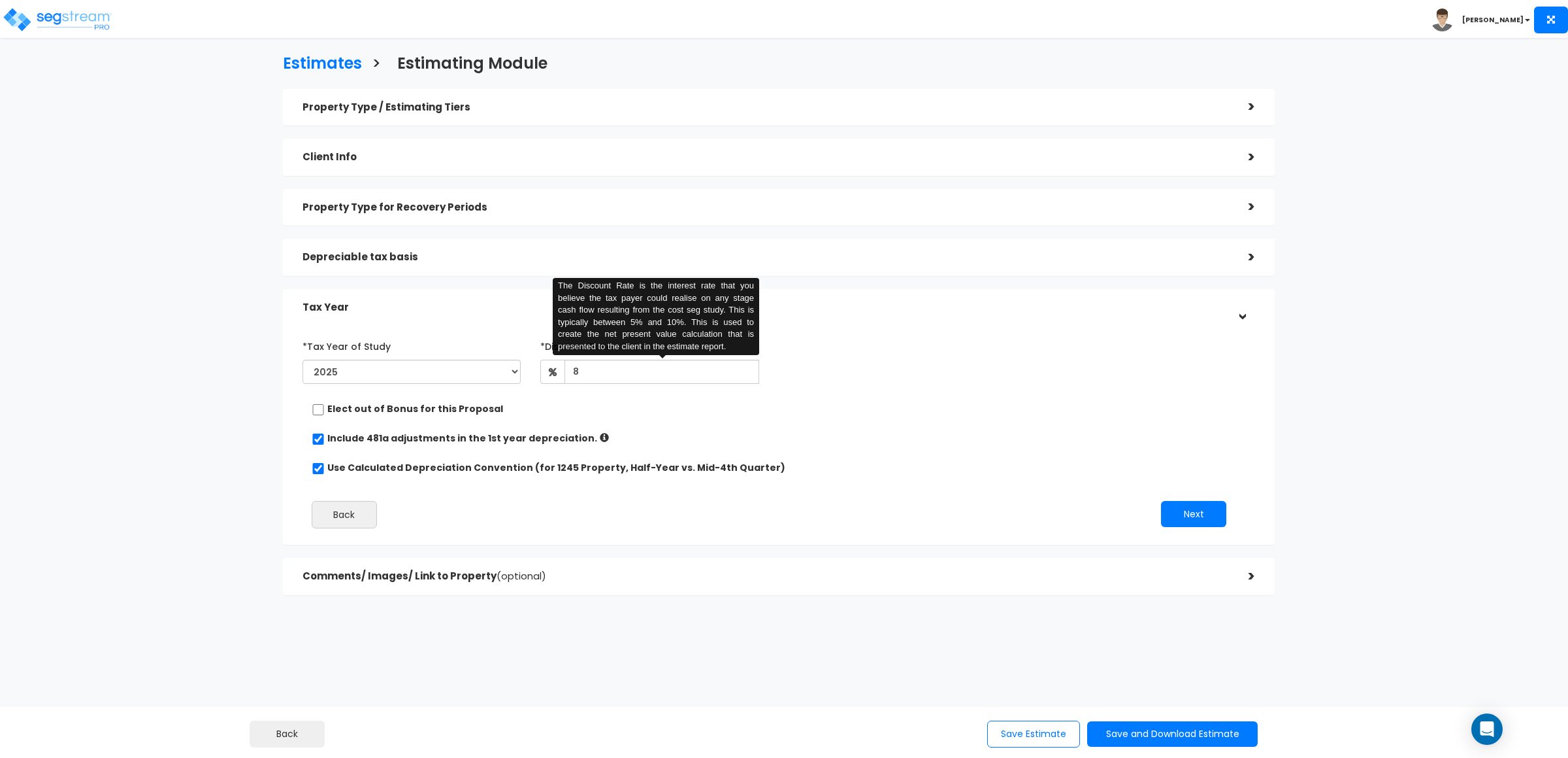
click at [624, 665] on div "Estimates > Estimating Module Property Type / Estimating Tiers > *Property Type…" at bounding box center [779, 329] width 1291 height 851
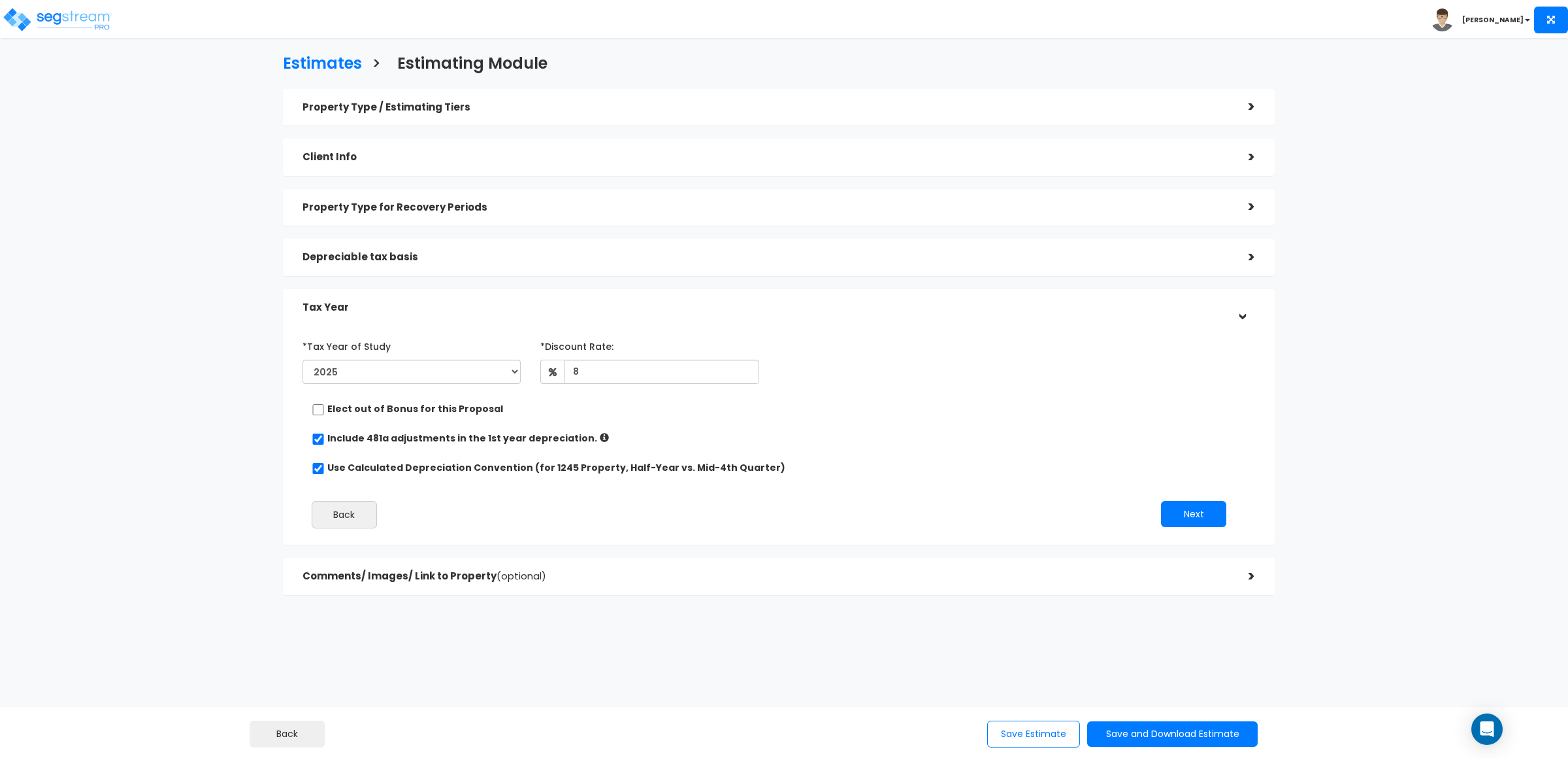
drag, startPoint x: 1551, startPoint y: 416, endPoint x: 1498, endPoint y: 338, distance: 94.3
click at [1551, 416] on div "Estimates > Estimating Module Property Type / Estimating Tiers > *Property Type…" at bounding box center [784, 405] width 1568 height 696
click at [531, 577] on span "(optional)" at bounding box center [521, 575] width 49 height 13
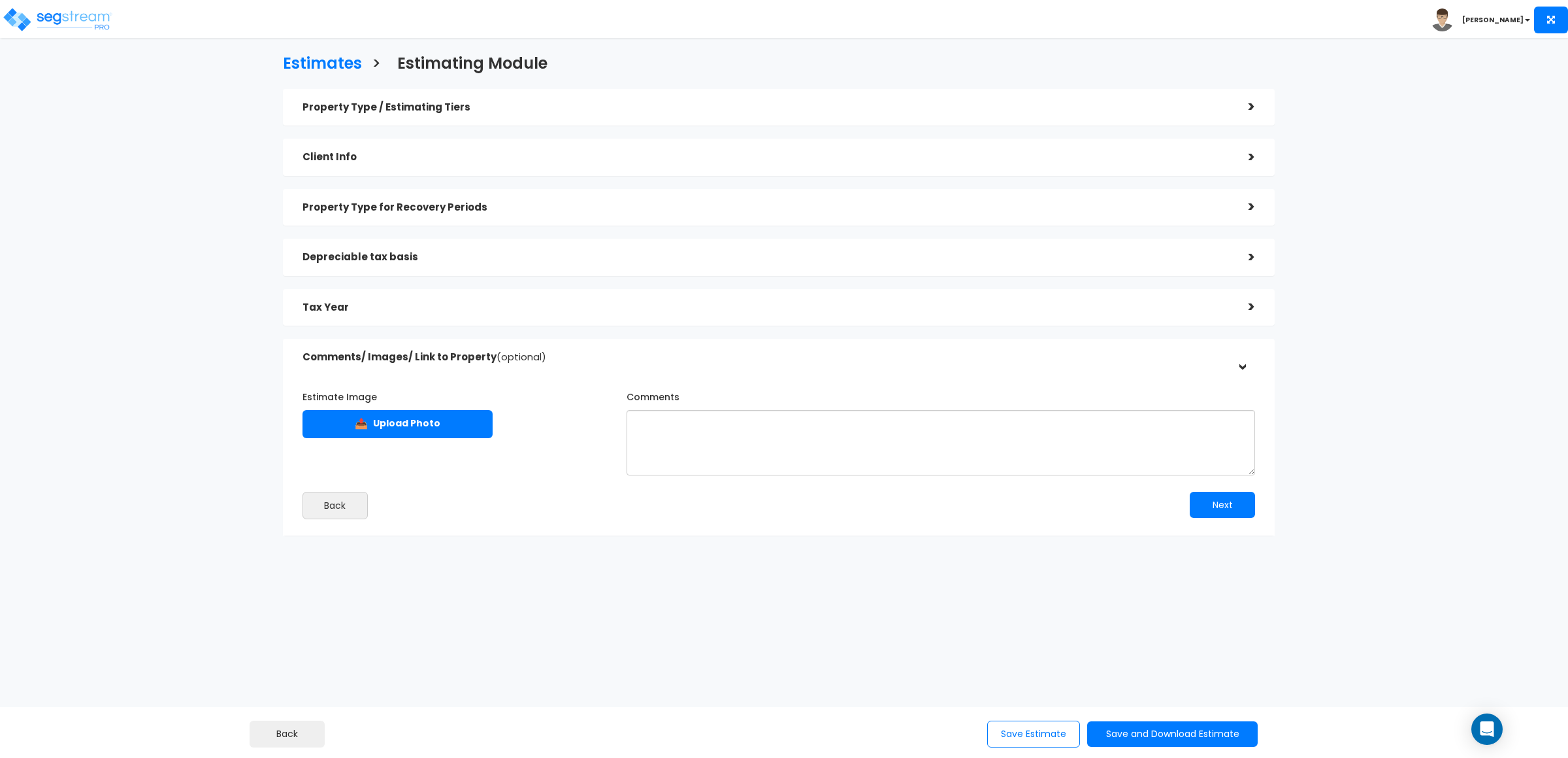
click at [1447, 419] on div "Estimates > Estimating Module Property Type / Estimating Tiers > *Property Type…" at bounding box center [784, 375] width 1568 height 637
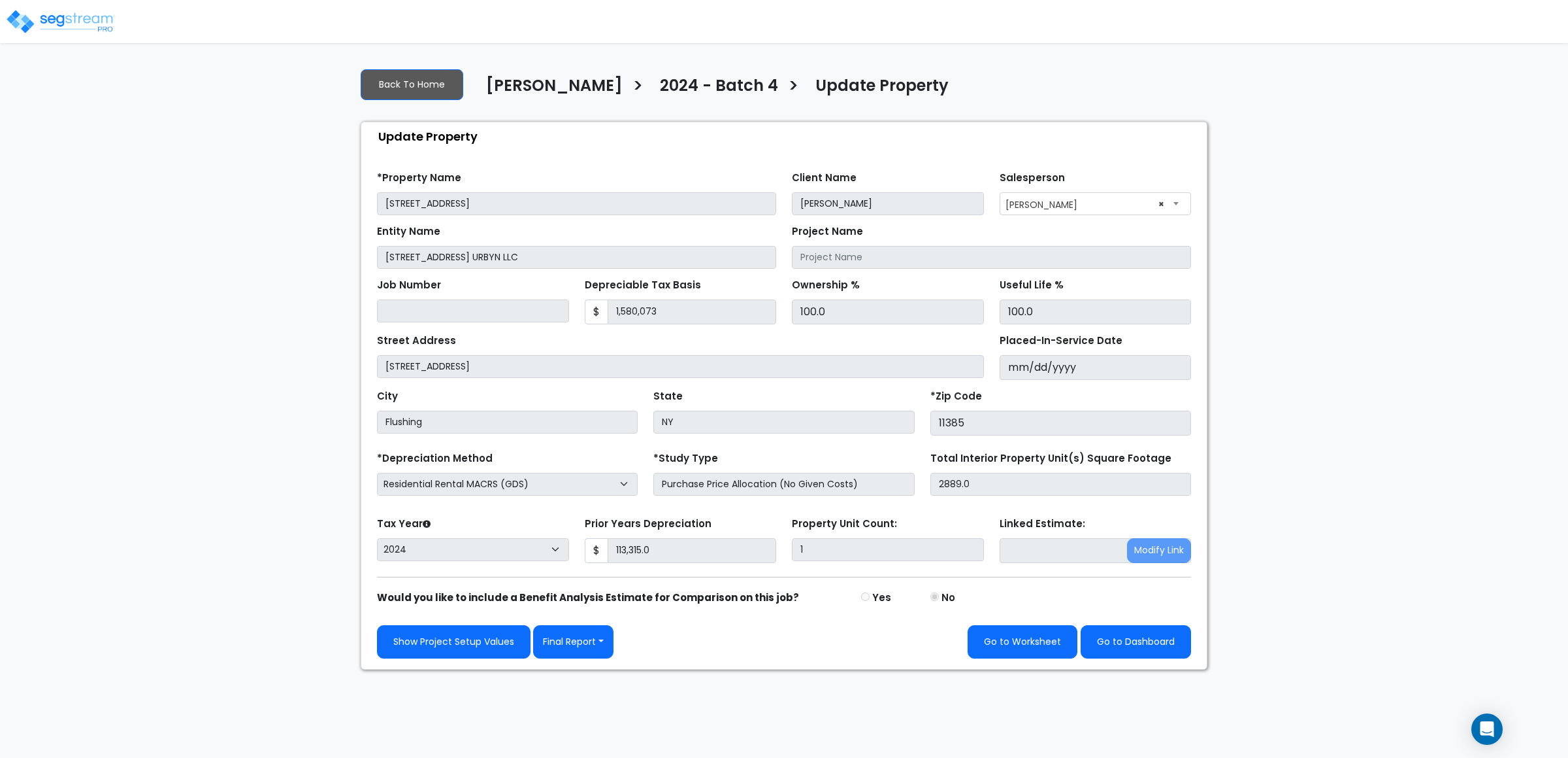
select select "2024"
